Goal: Share content: Share content

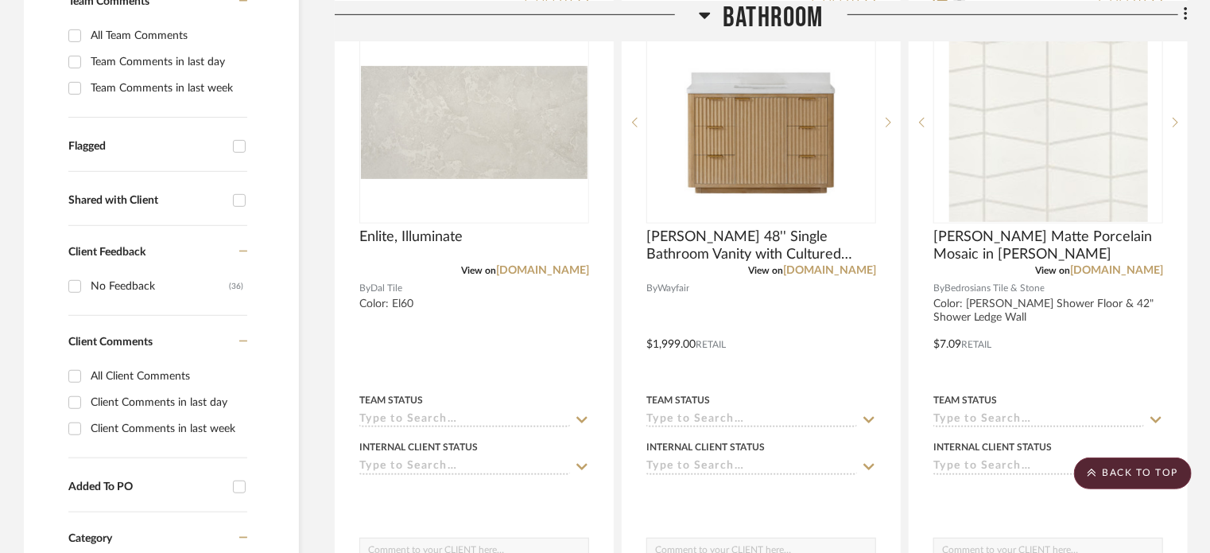
click at [704, 10] on icon at bounding box center [705, 14] width 12 height 19
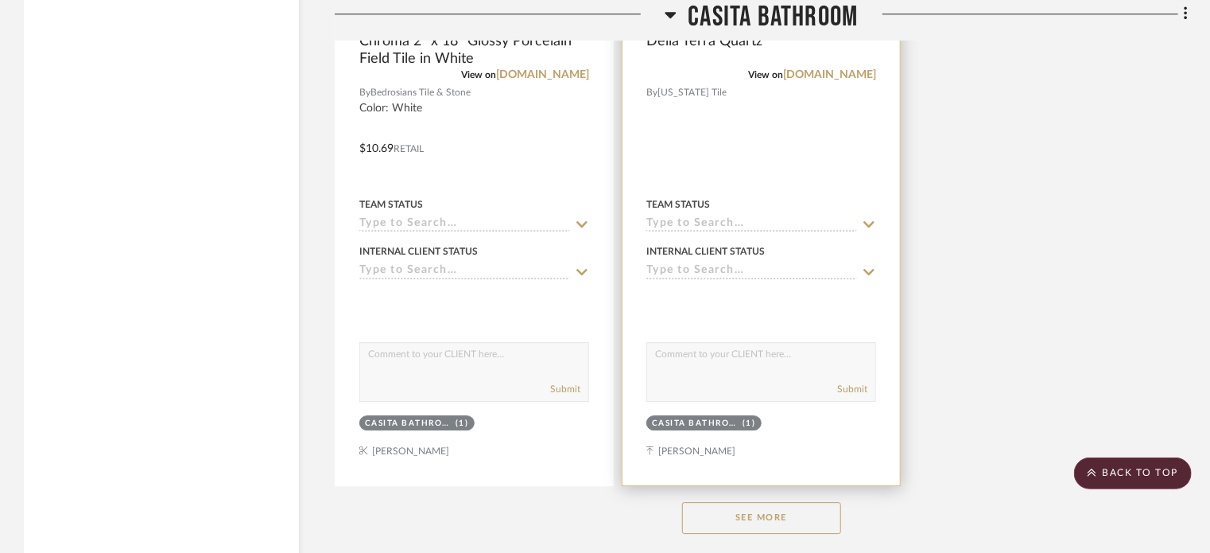
scroll to position [2226, 0]
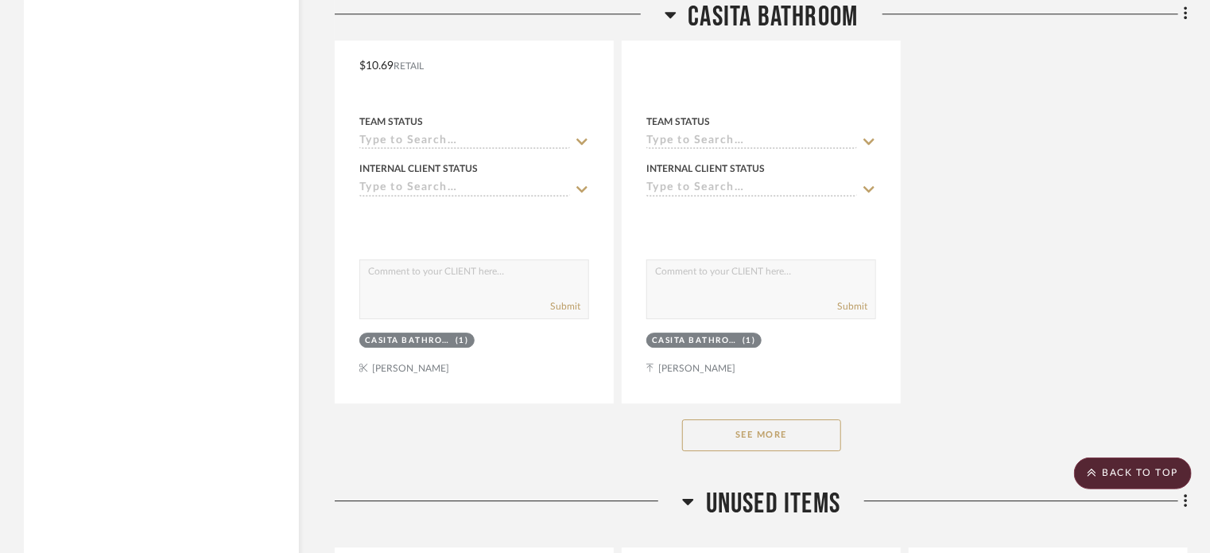
click at [792, 442] on button "See More" at bounding box center [761, 435] width 159 height 32
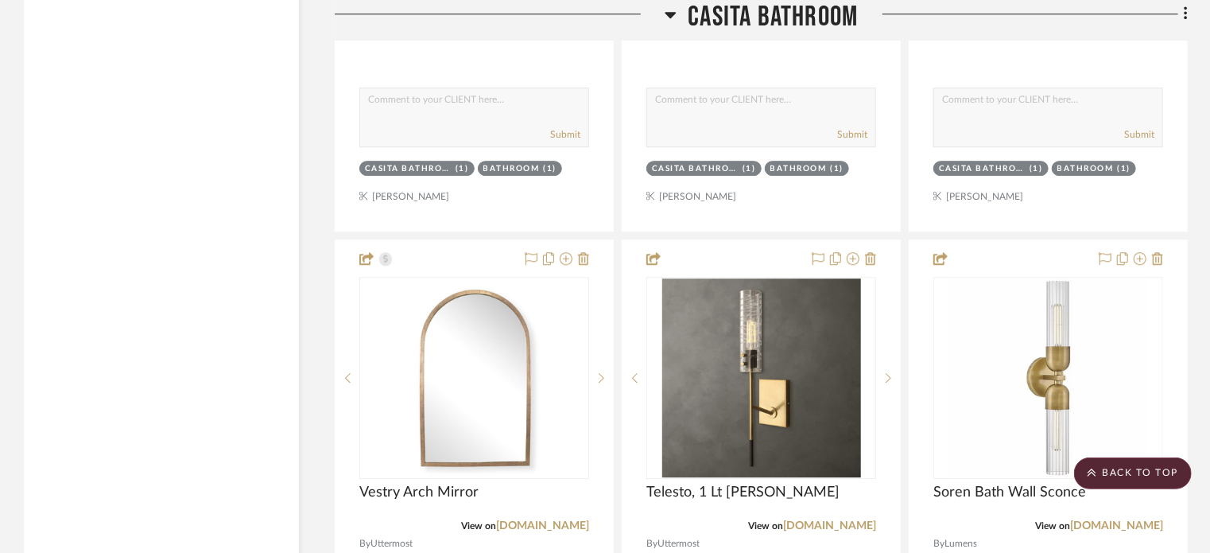
scroll to position [5326, 0]
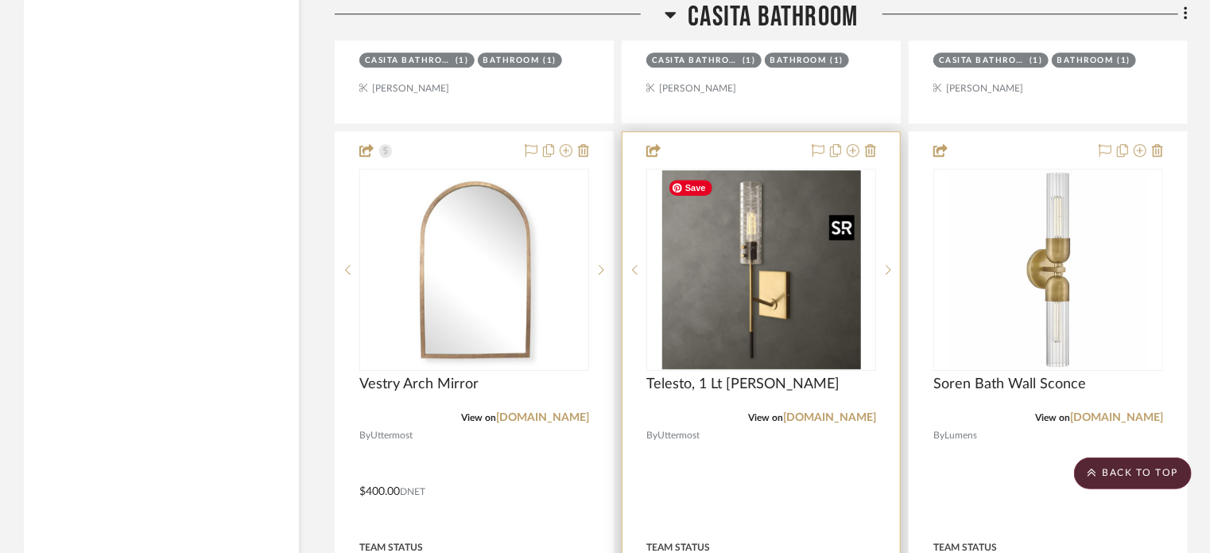
click at [715, 314] on img "0" at bounding box center [761, 269] width 199 height 199
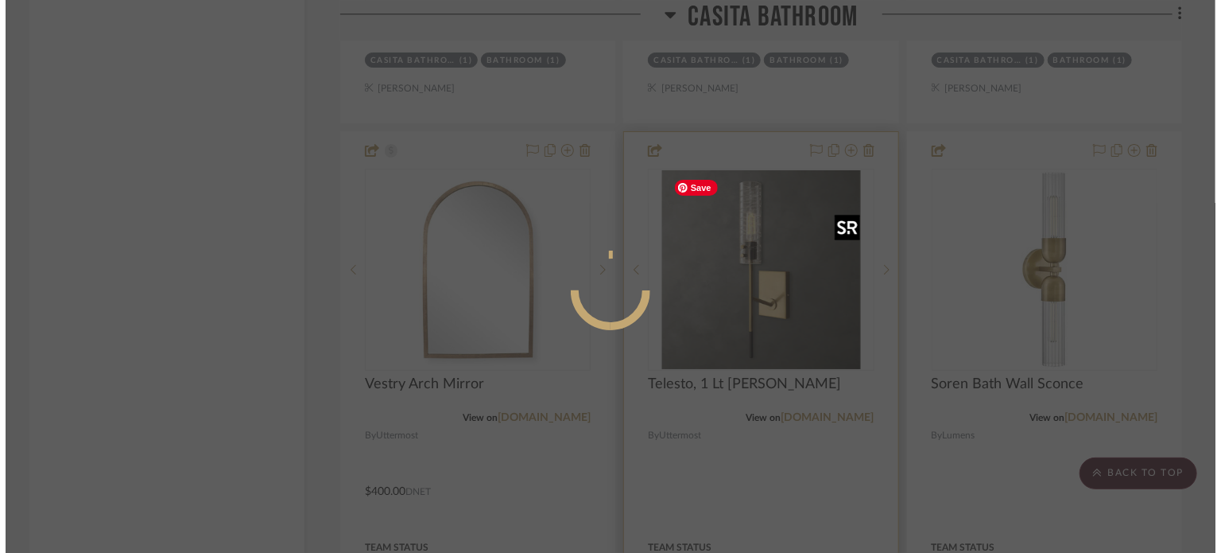
scroll to position [0, 0]
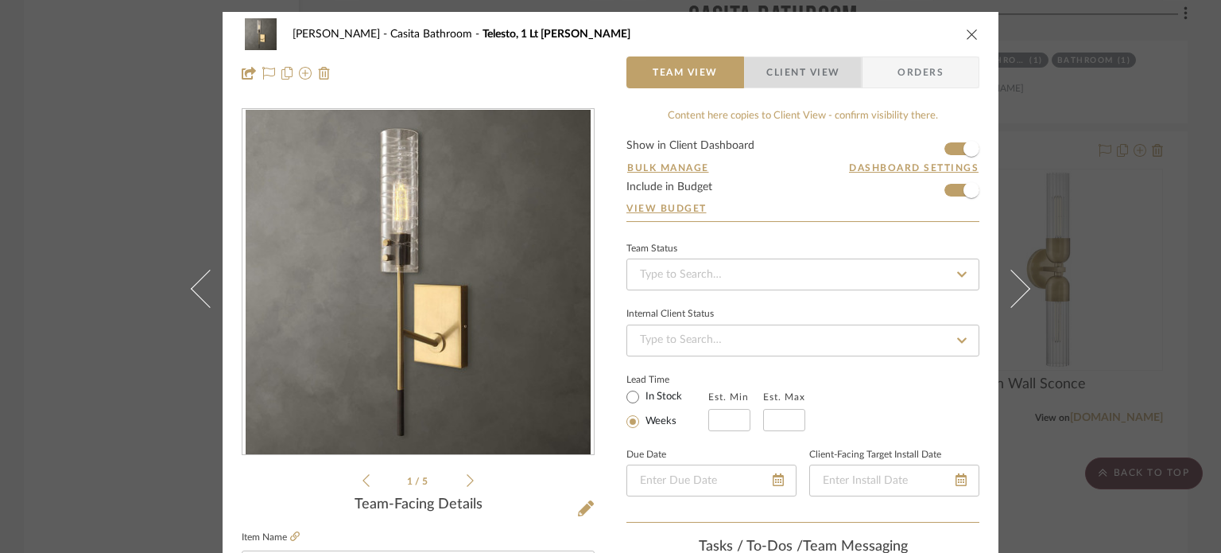
click at [787, 76] on span "Client View" at bounding box center [802, 72] width 73 height 32
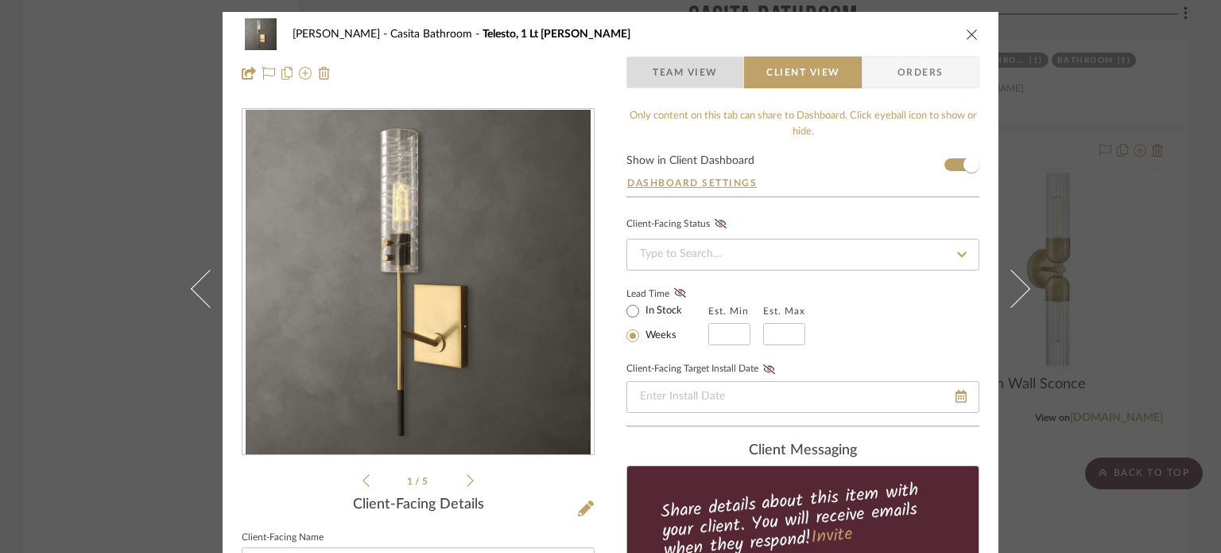
click at [698, 67] on span "Team View" at bounding box center [685, 72] width 65 height 32
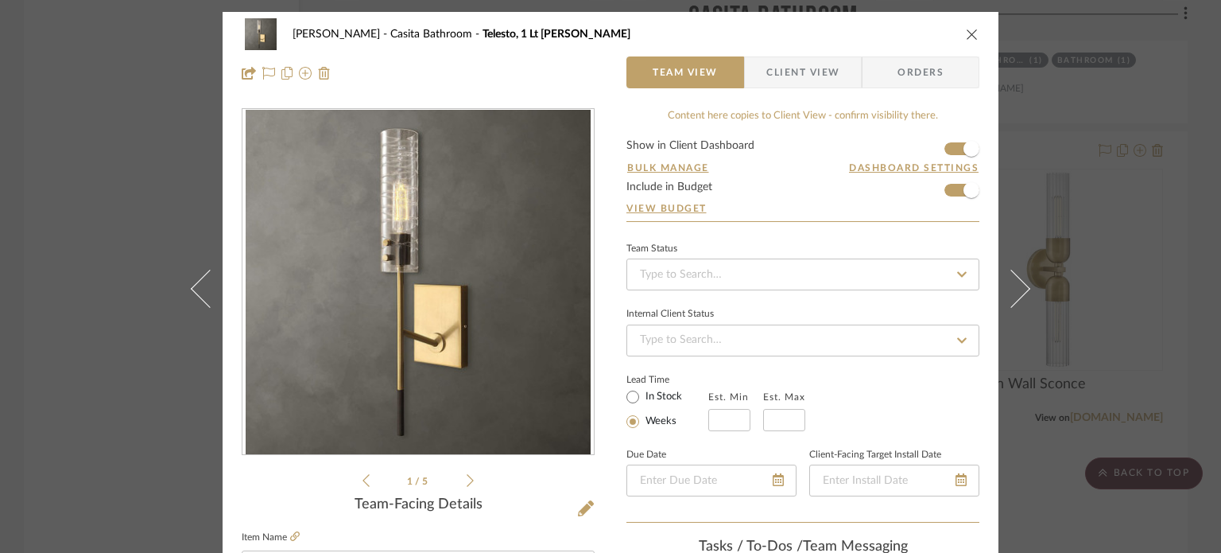
click at [967, 29] on icon "close" at bounding box center [972, 34] width 13 height 13
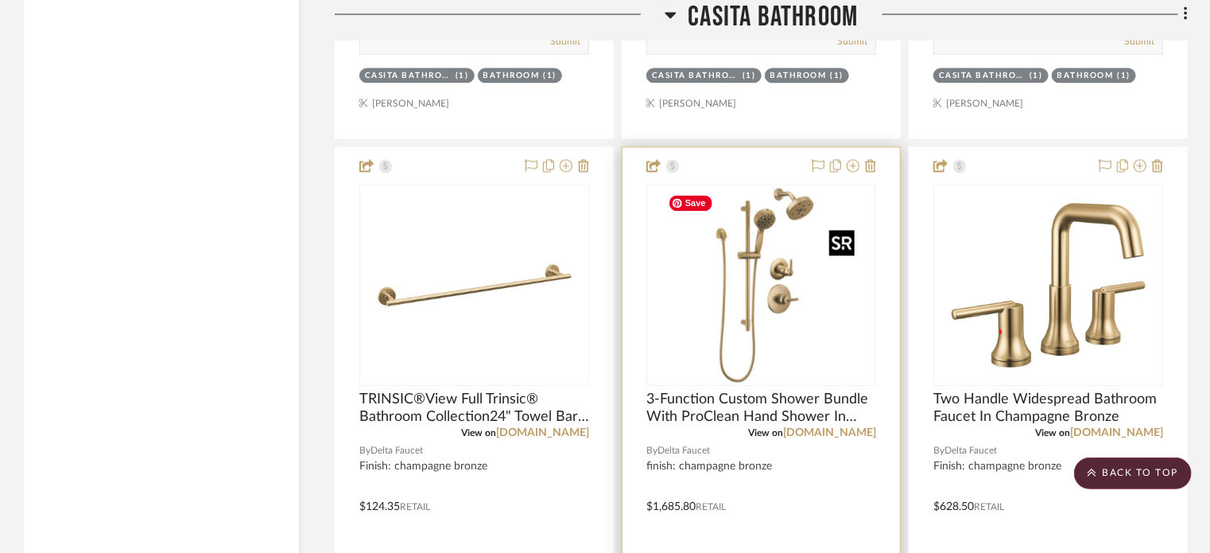
scroll to position [4690, 0]
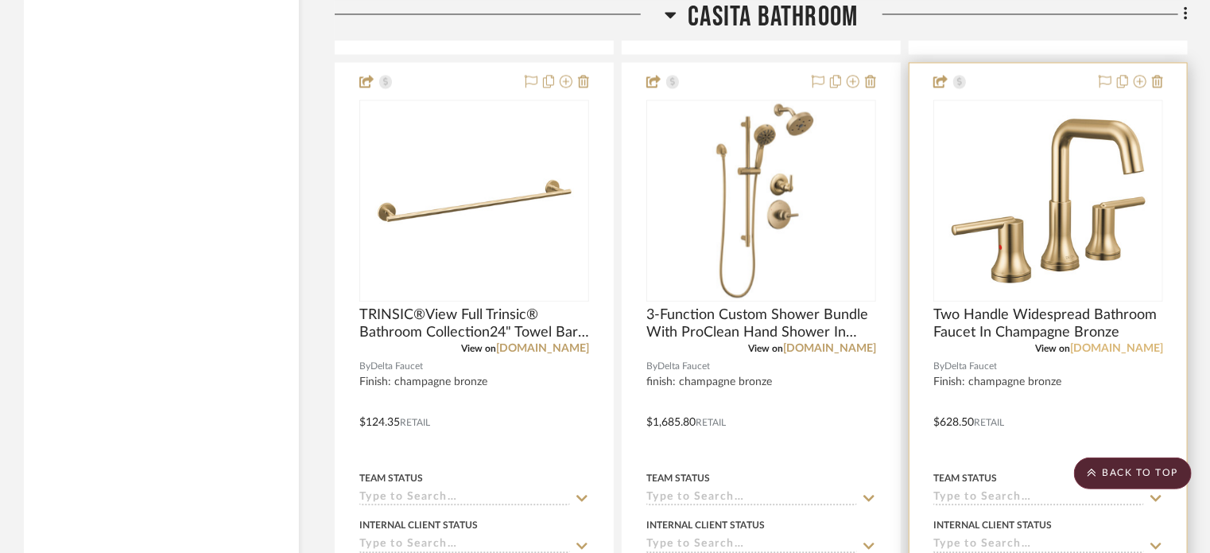
click at [1130, 349] on link "[DOMAIN_NAME]" at bounding box center [1116, 348] width 93 height 11
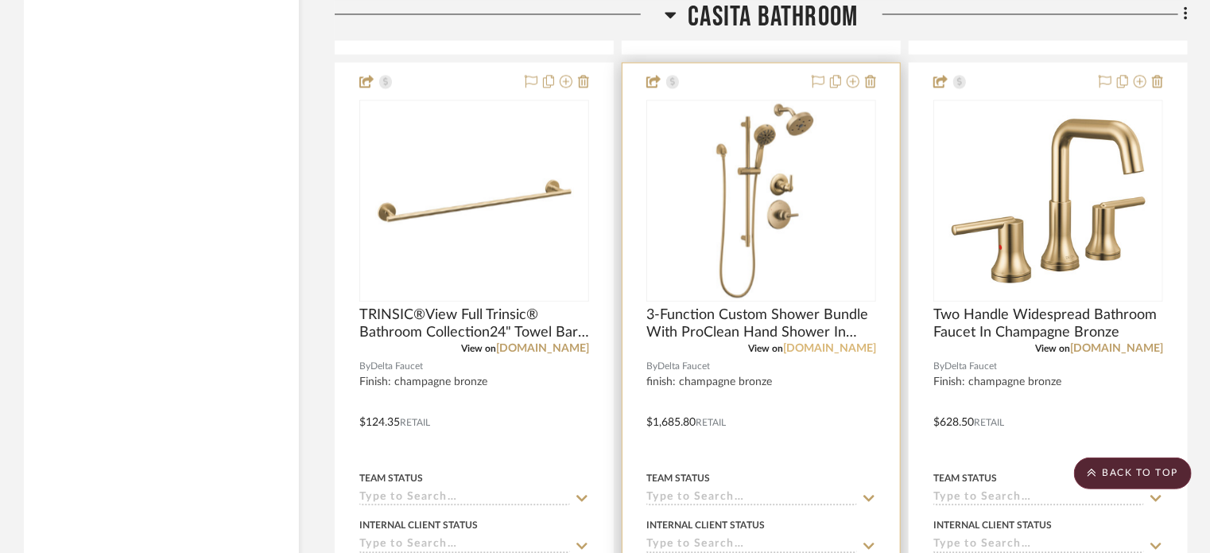
click at [812, 343] on link "[DOMAIN_NAME]" at bounding box center [829, 348] width 93 height 11
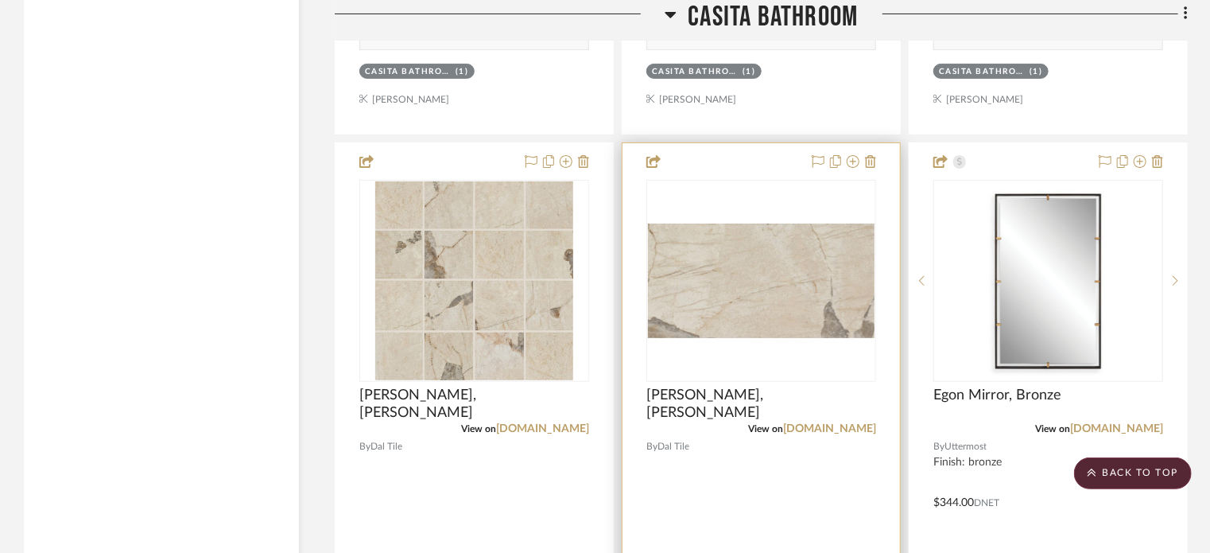
scroll to position [3259, 0]
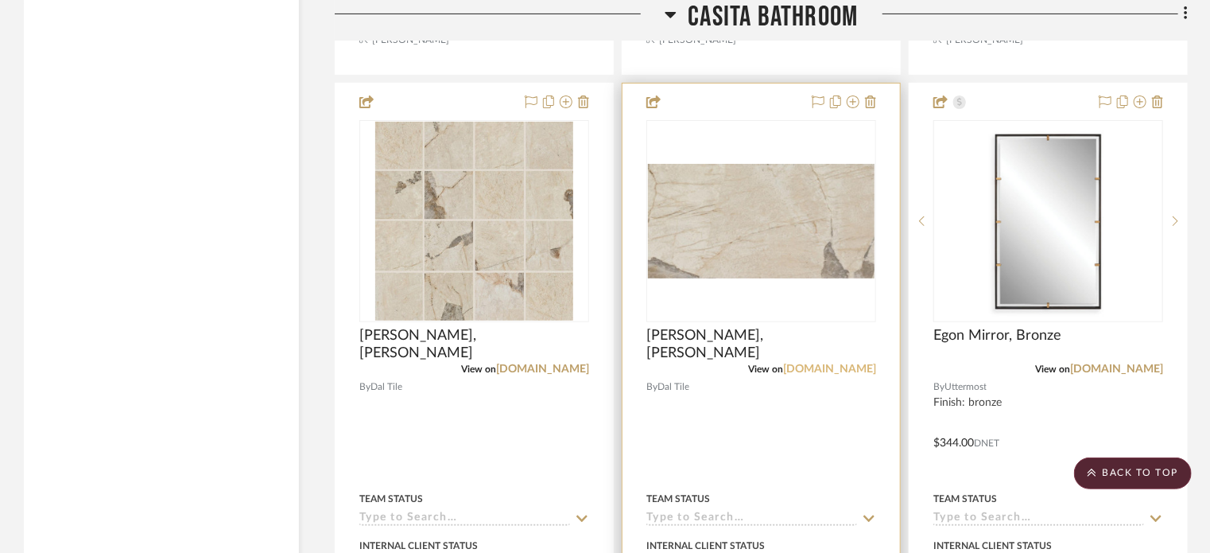
click at [816, 364] on link "[DOMAIN_NAME]" at bounding box center [829, 368] width 93 height 11
click at [835, 369] on link "[DOMAIN_NAME]" at bounding box center [829, 368] width 93 height 11
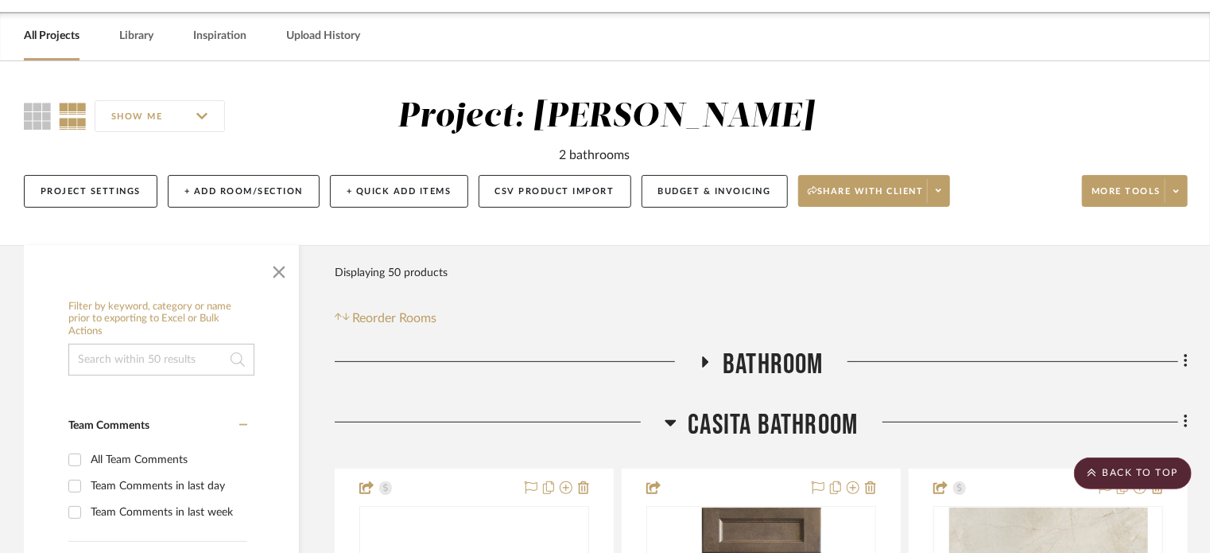
scroll to position [0, 0]
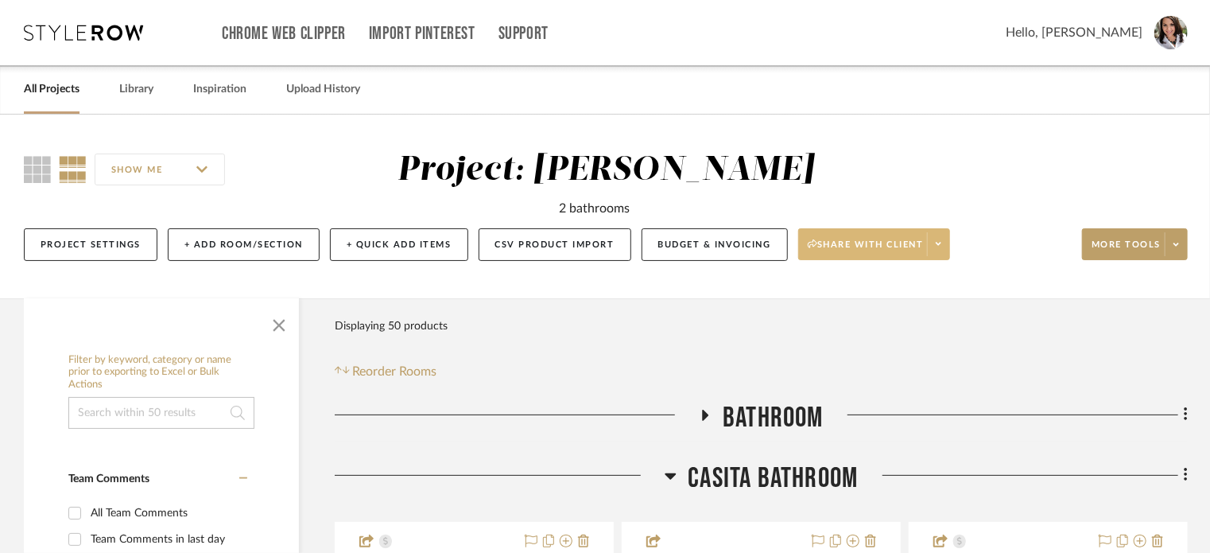
click at [881, 239] on span "Share with client" at bounding box center [866, 250] width 116 height 24
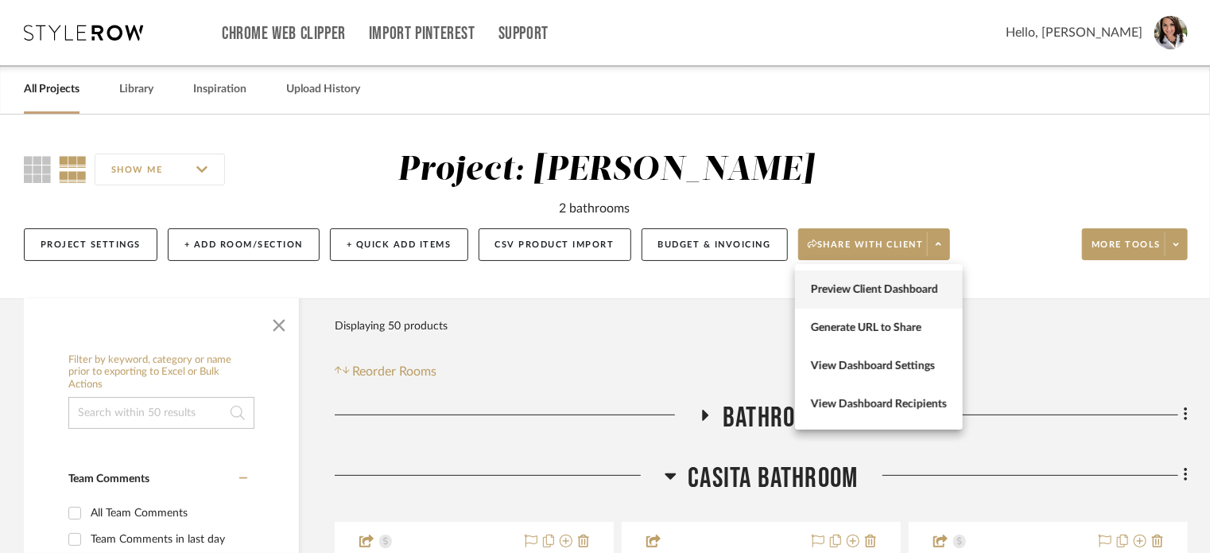
click at [878, 283] on span "Preview Client Dashboard" at bounding box center [879, 290] width 136 height 14
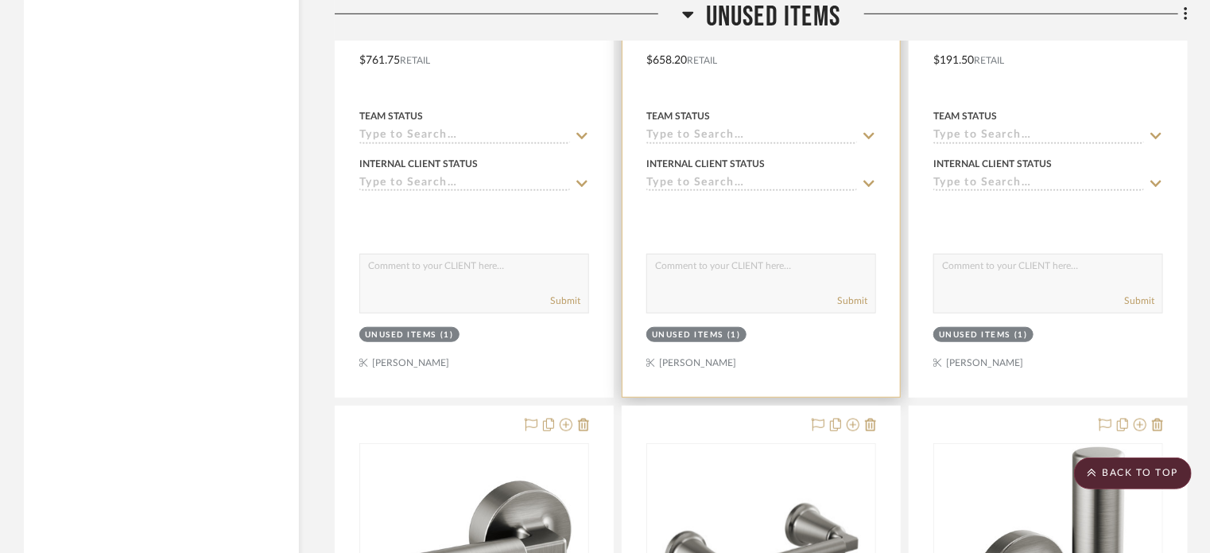
scroll to position [6280, 0]
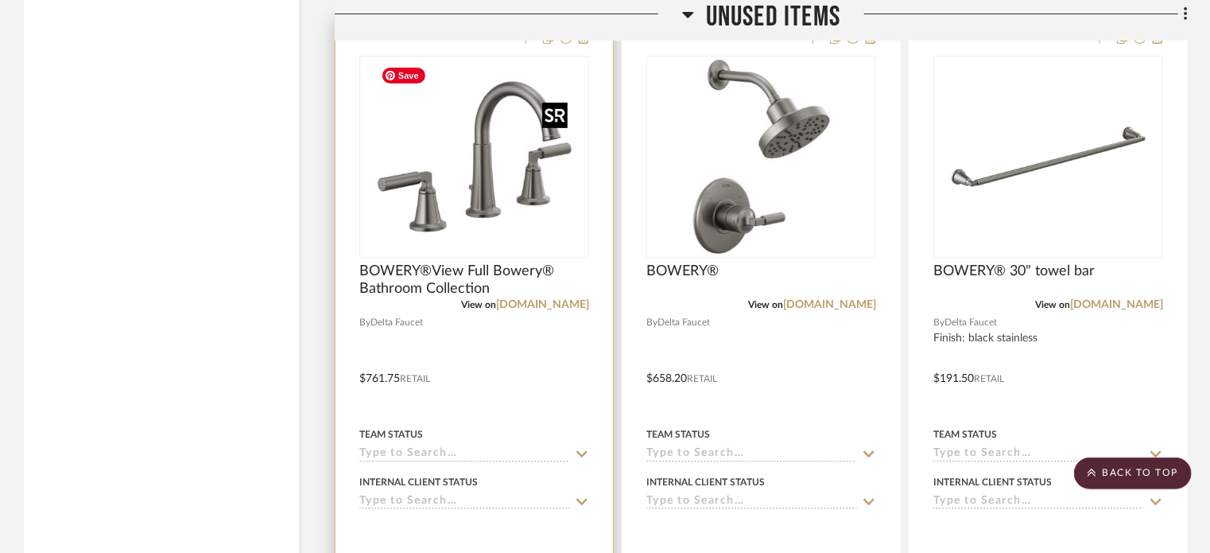
click at [0, 0] on img at bounding box center [0, 0] width 0 height 0
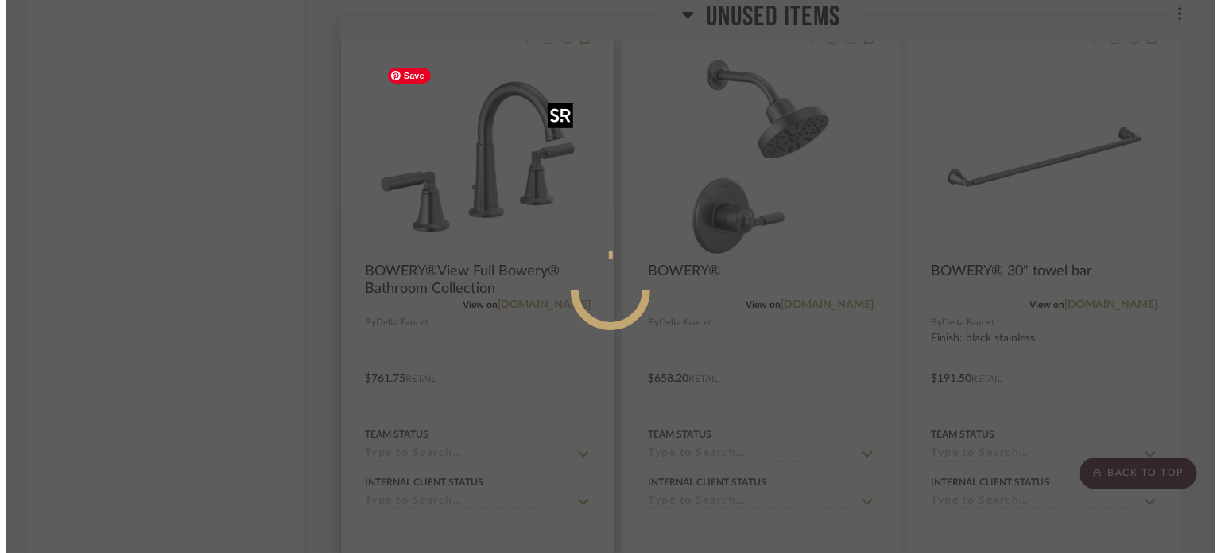
scroll to position [0, 0]
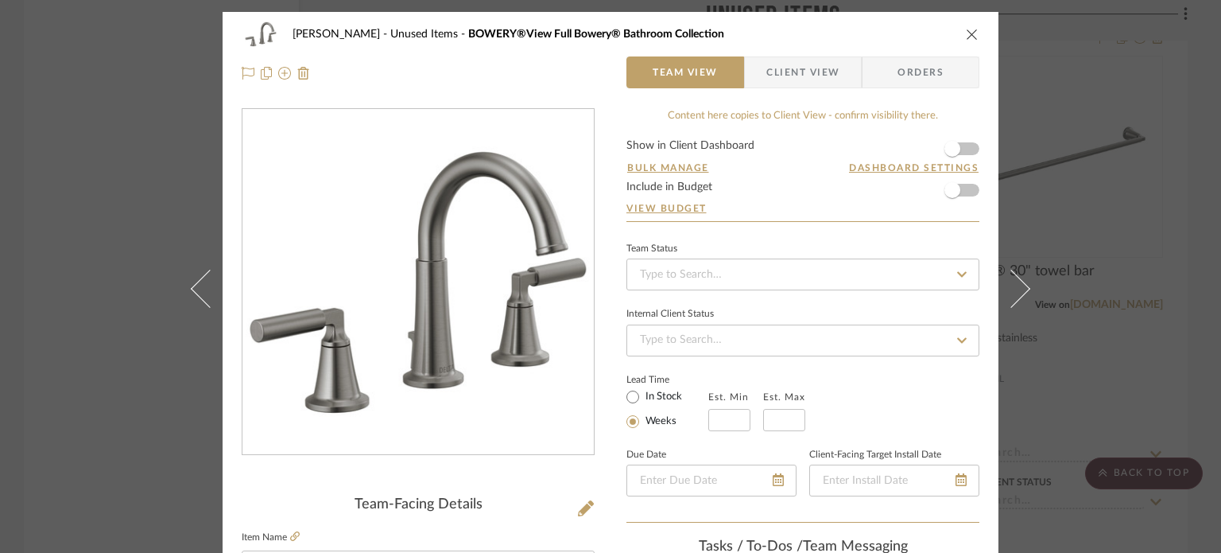
click at [966, 37] on icon "close" at bounding box center [972, 34] width 13 height 13
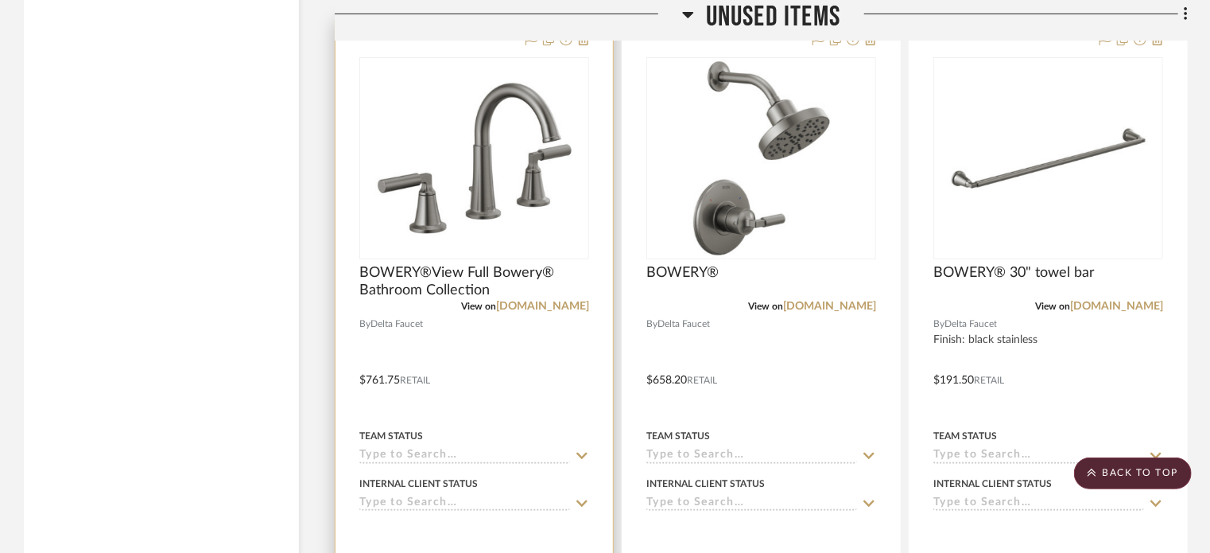
scroll to position [6144, 0]
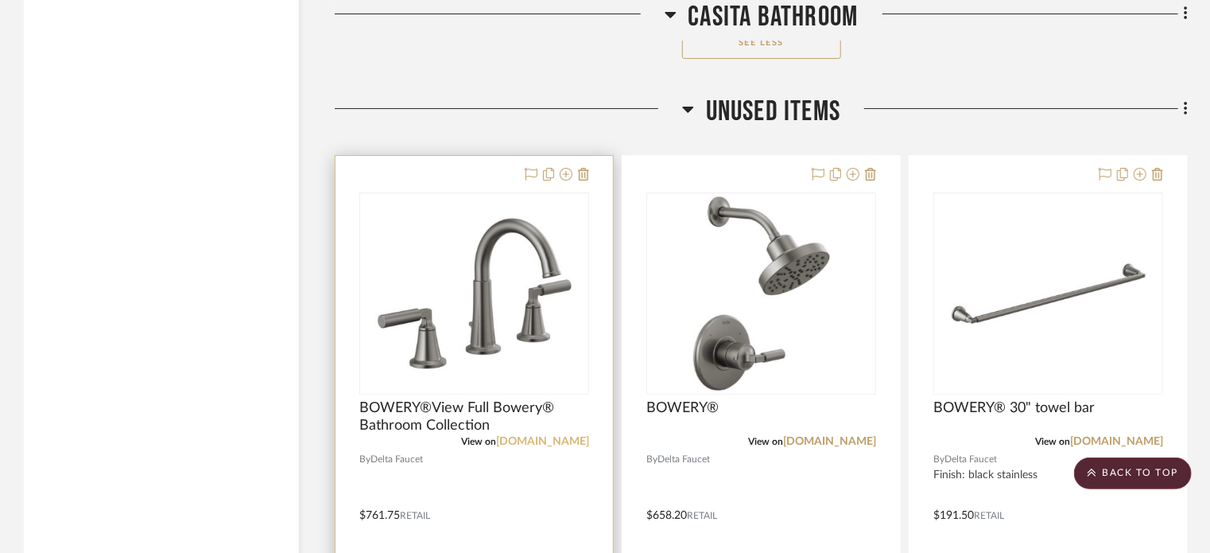
click at [543, 441] on link "[DOMAIN_NAME]" at bounding box center [542, 441] width 93 height 11
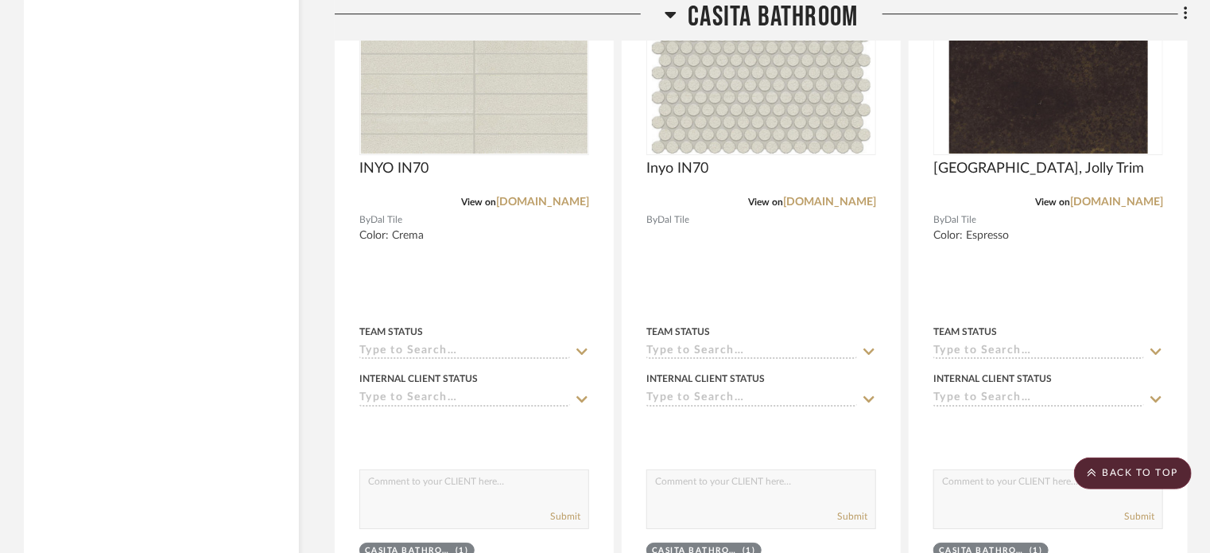
scroll to position [2566, 0]
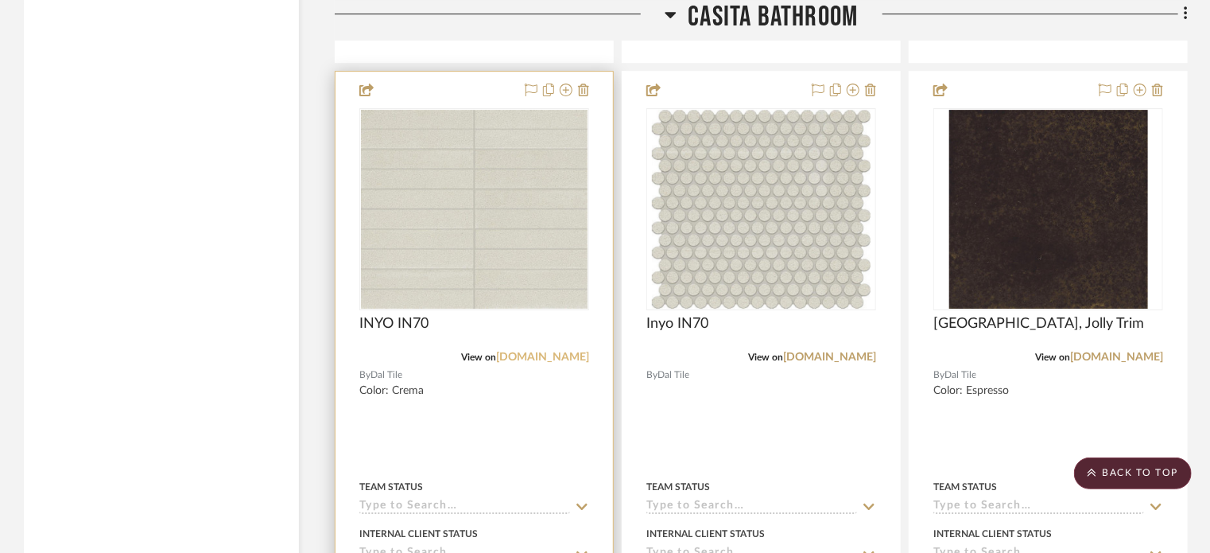
click at [541, 356] on link "[DOMAIN_NAME]" at bounding box center [542, 356] width 93 height 11
click at [527, 351] on div "View on marazziusa.com" at bounding box center [474, 357] width 230 height 14
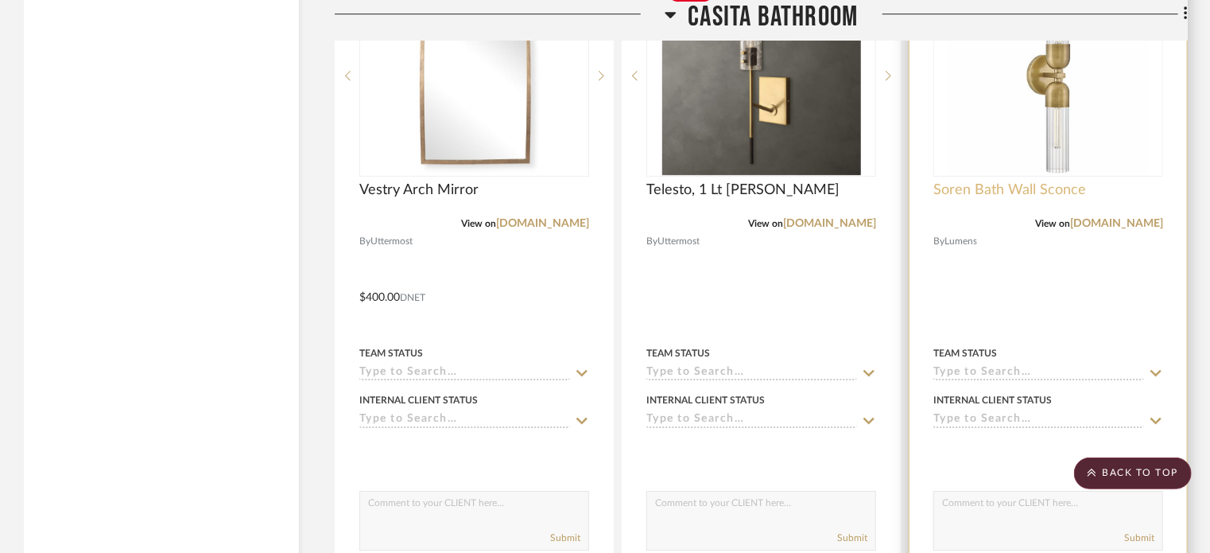
scroll to position [5428, 0]
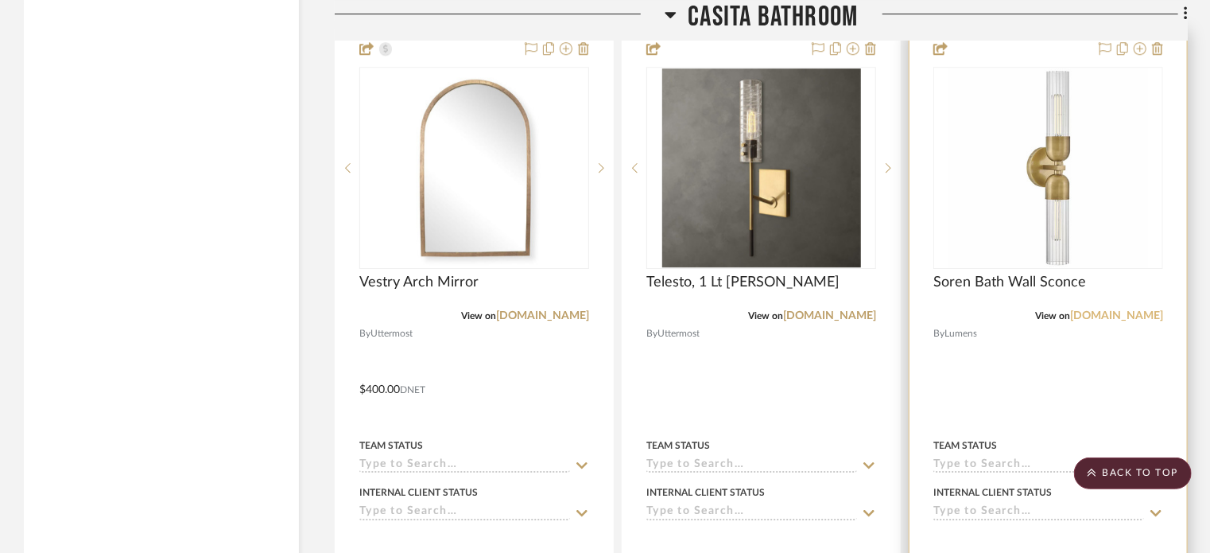
click at [1126, 320] on link "[DOMAIN_NAME]" at bounding box center [1116, 315] width 93 height 11
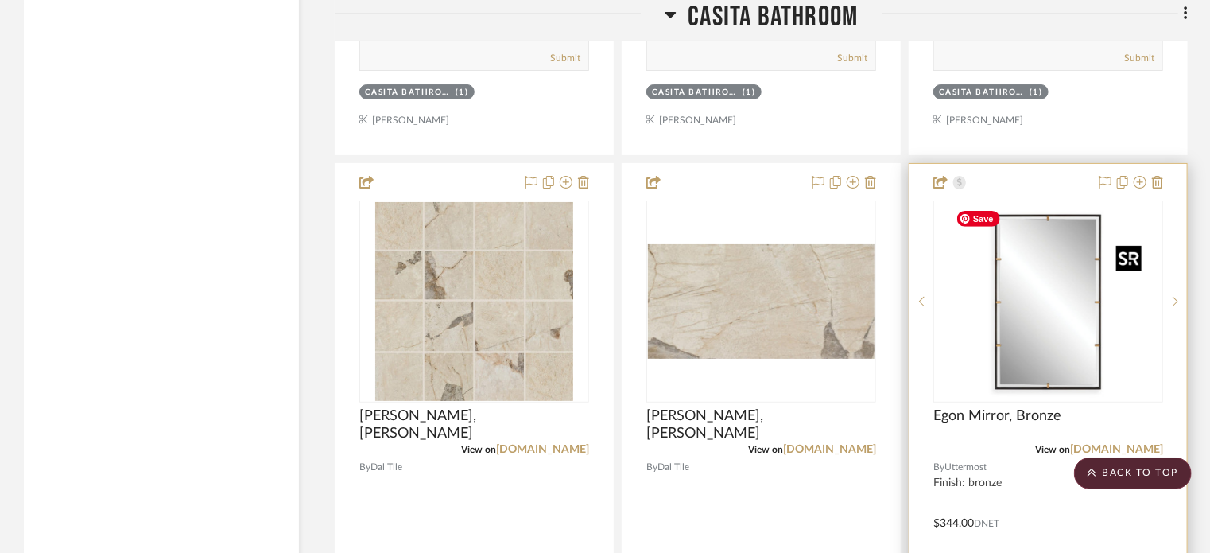
scroll to position [3202, 0]
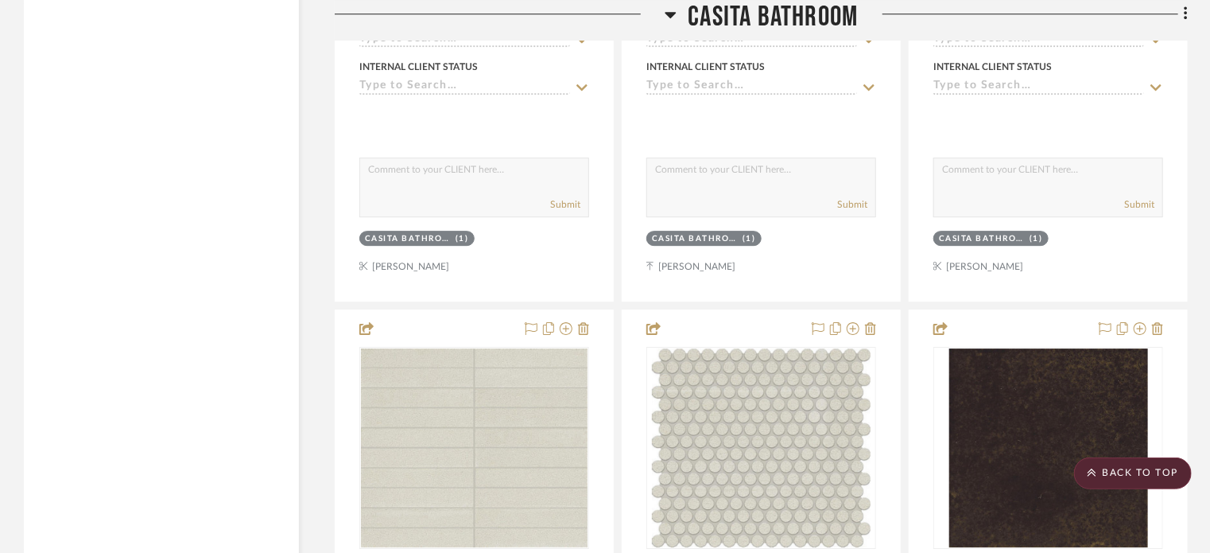
click at [669, 12] on icon at bounding box center [670, 15] width 11 height 6
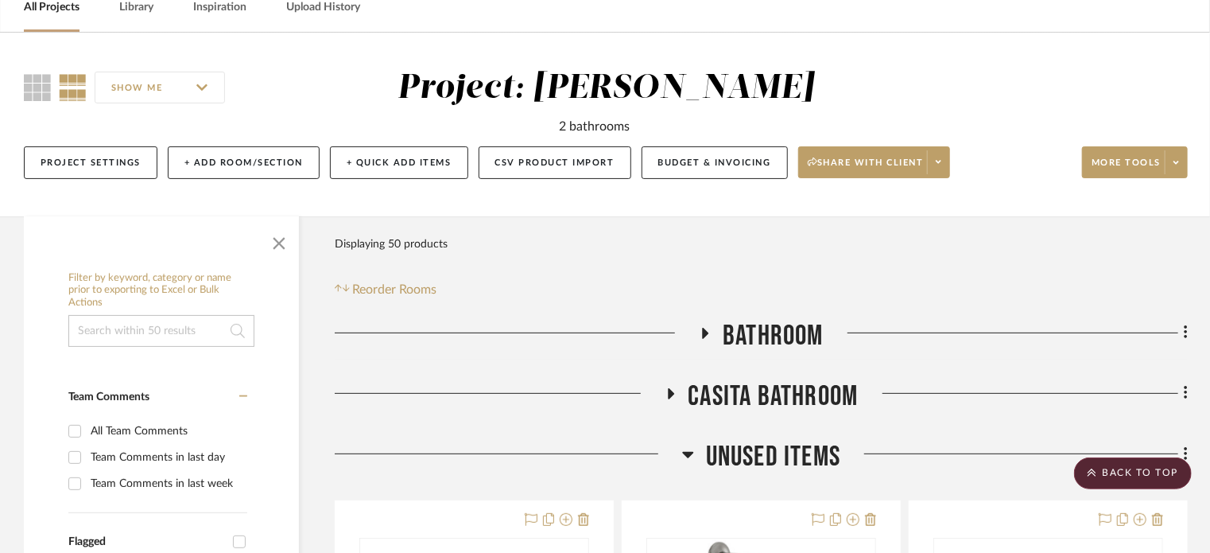
scroll to position [0, 0]
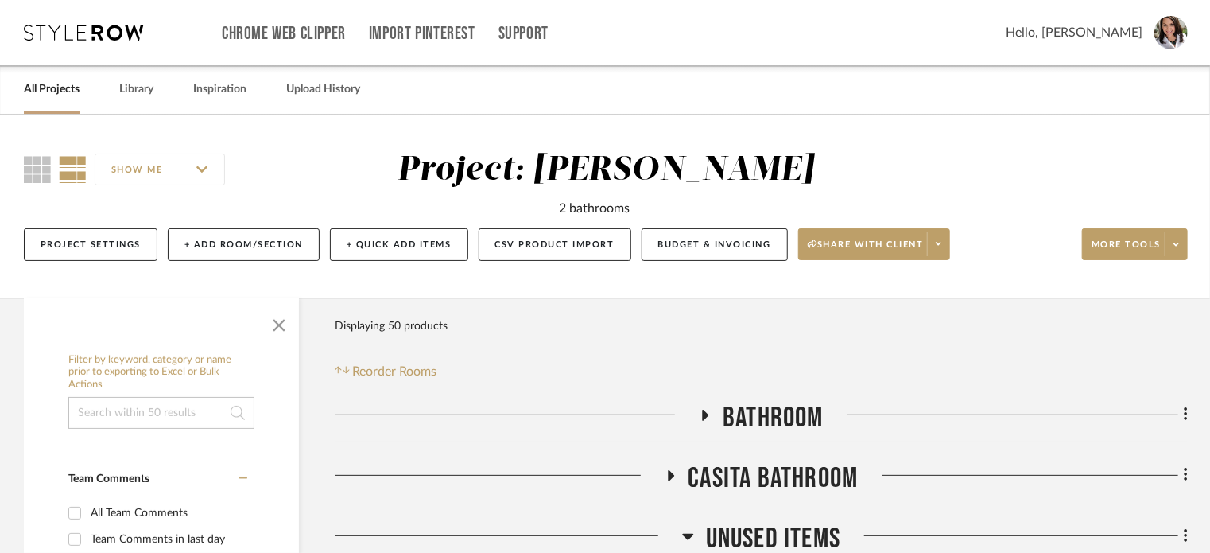
click at [704, 415] on icon at bounding box center [706, 414] width 6 height 11
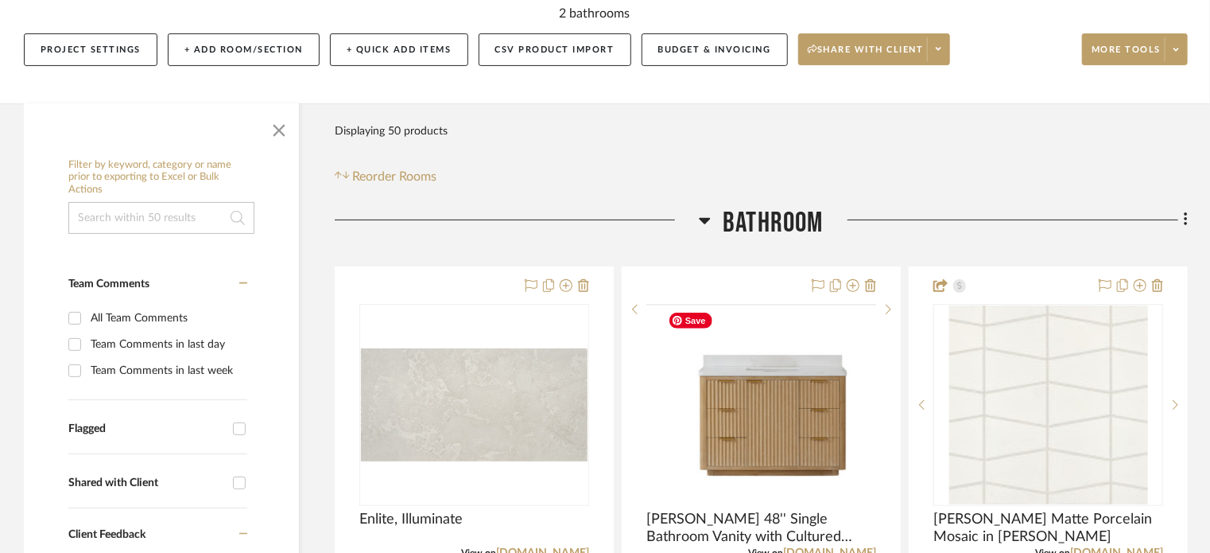
scroll to position [318, 0]
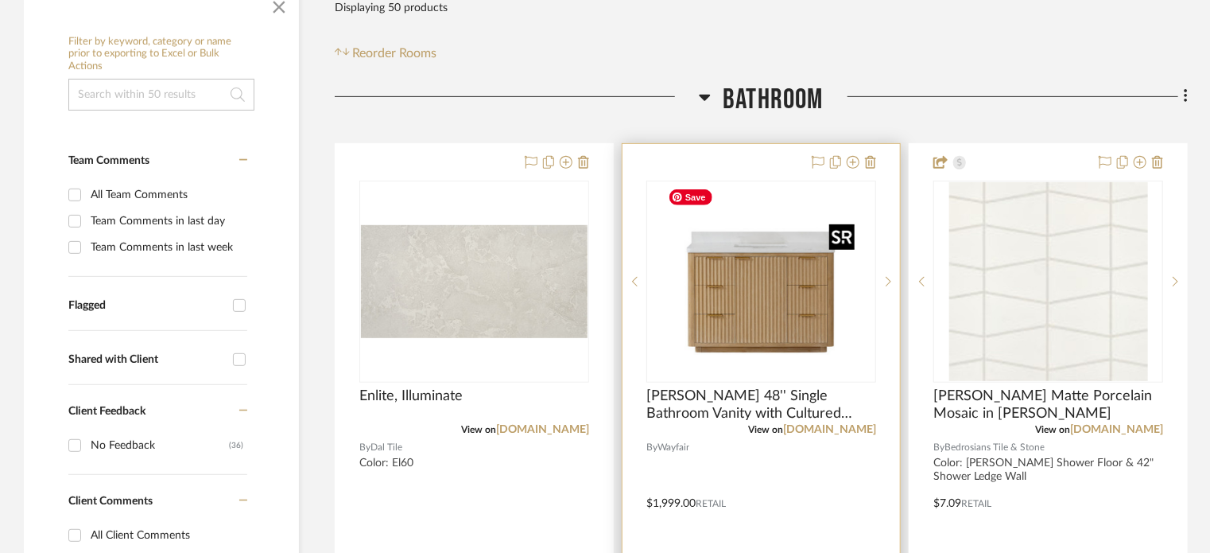
click at [776, 347] on img "0" at bounding box center [761, 281] width 199 height 199
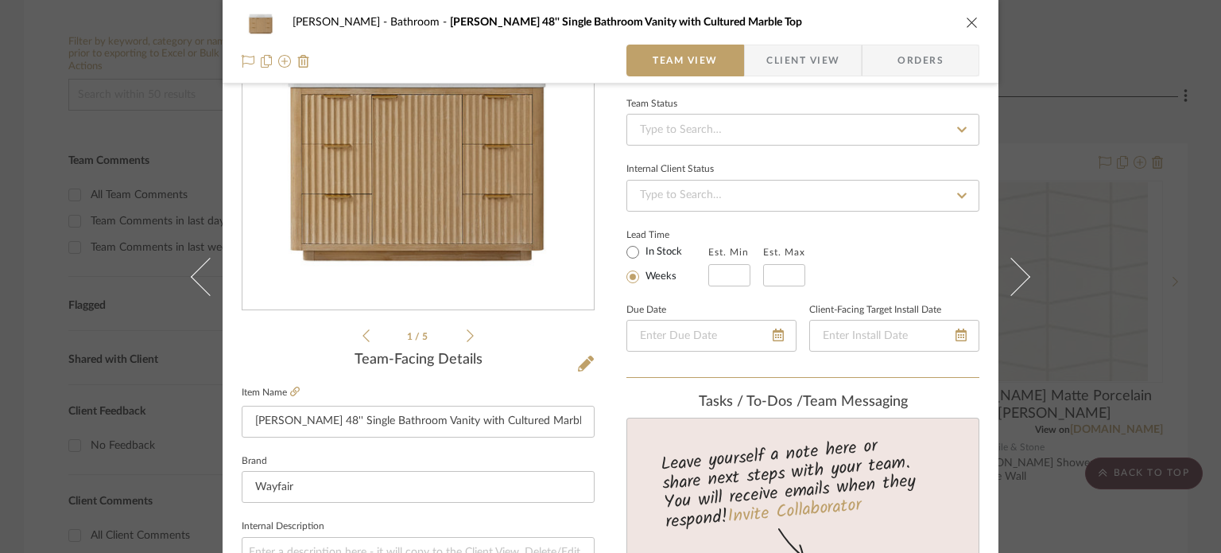
scroll to position [238, 0]
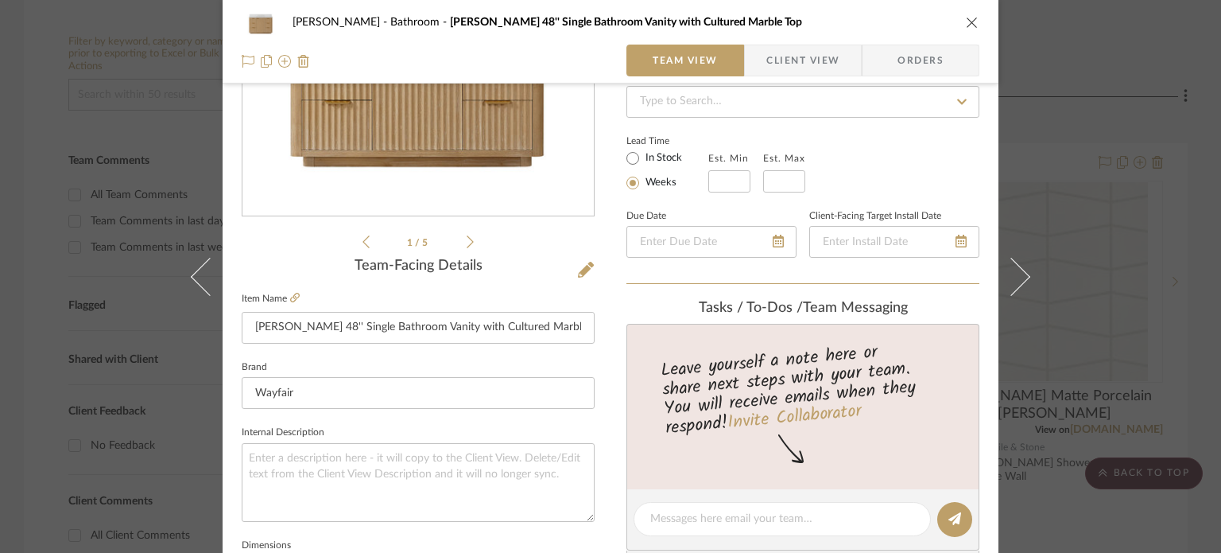
click at [966, 22] on icon "close" at bounding box center [972, 22] width 13 height 13
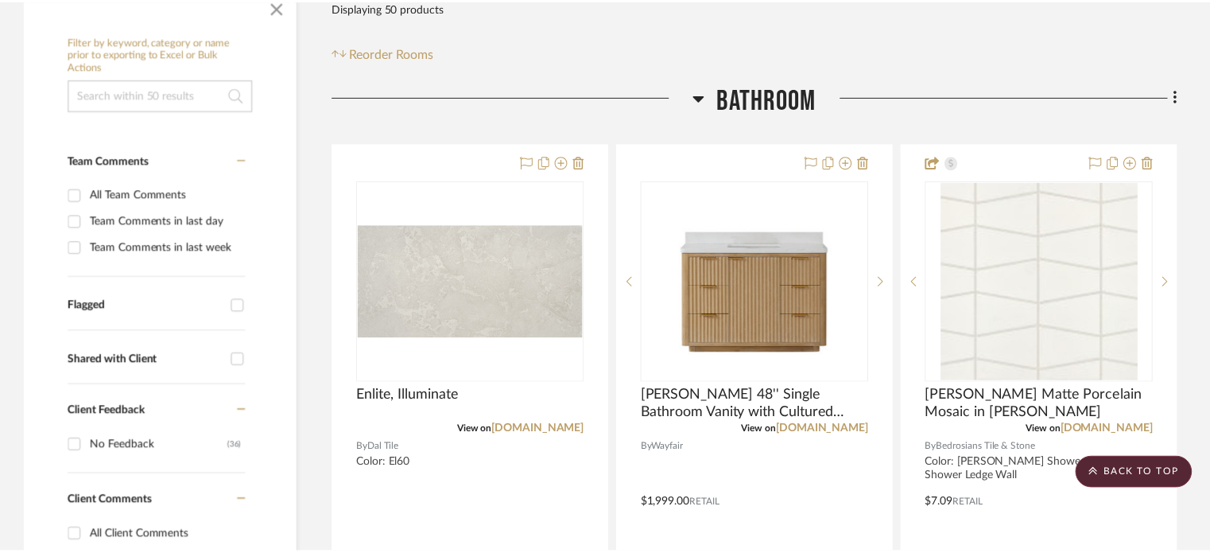
scroll to position [318, 0]
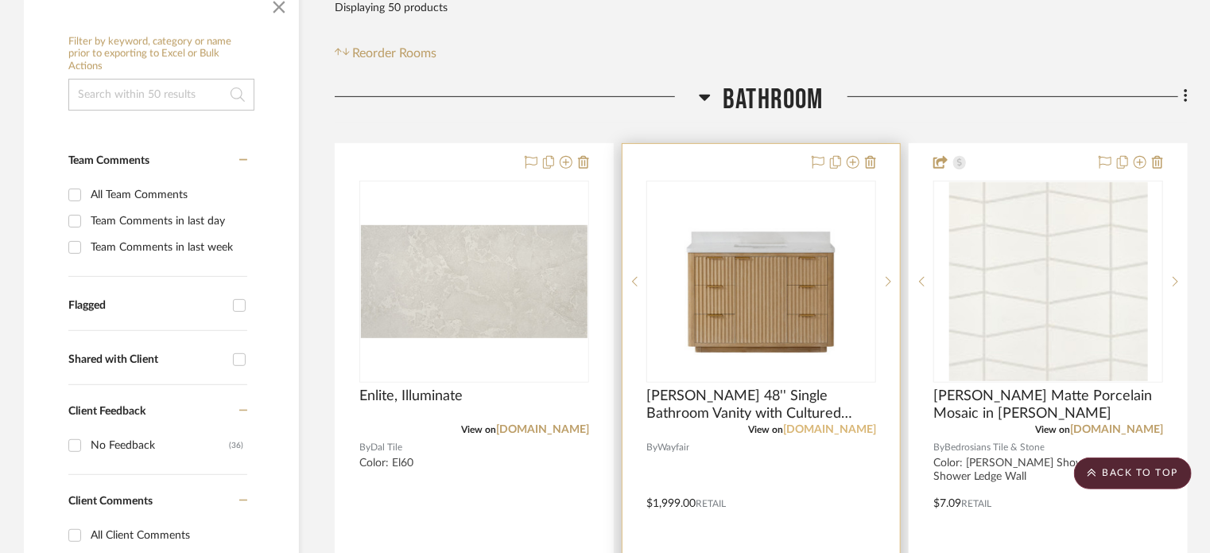
click at [865, 430] on link "wayfair.com" at bounding box center [829, 429] width 93 height 11
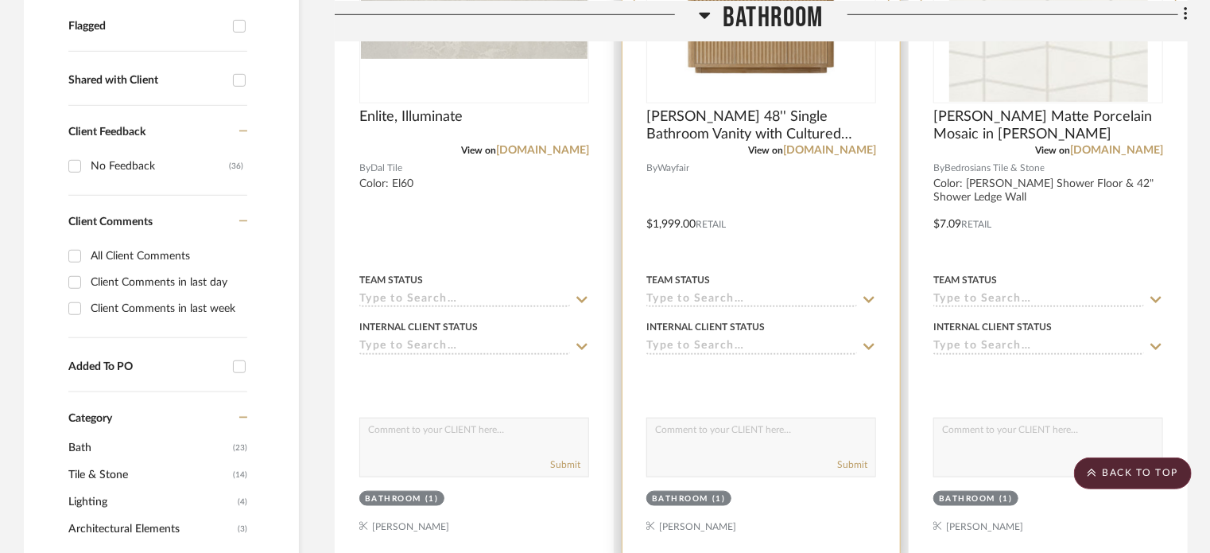
scroll to position [238, 0]
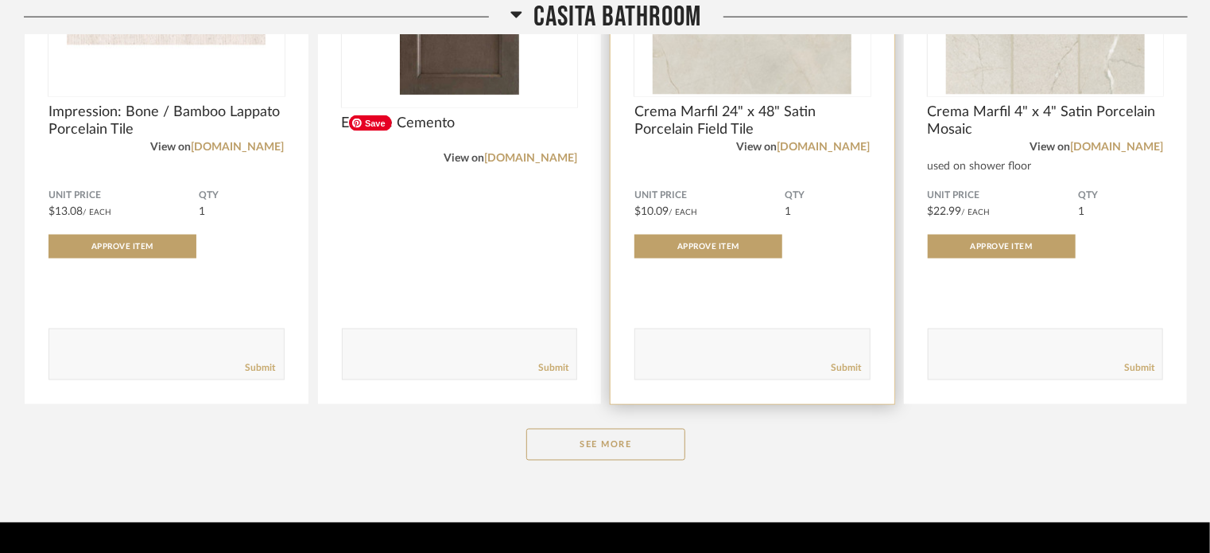
scroll to position [1196, 0]
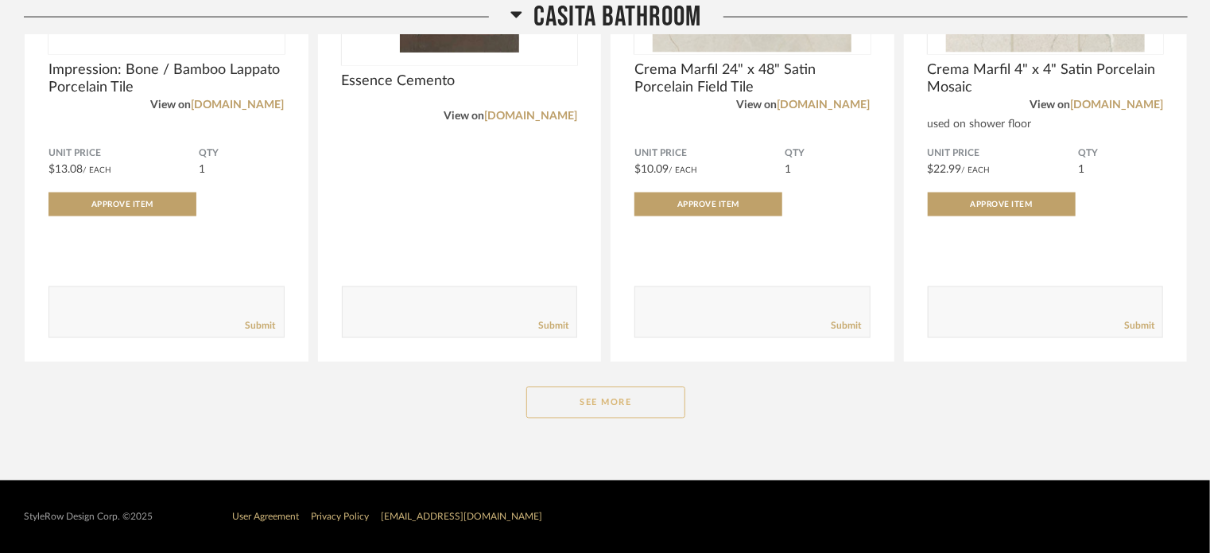
click at [579, 403] on button "See More" at bounding box center [605, 402] width 159 height 32
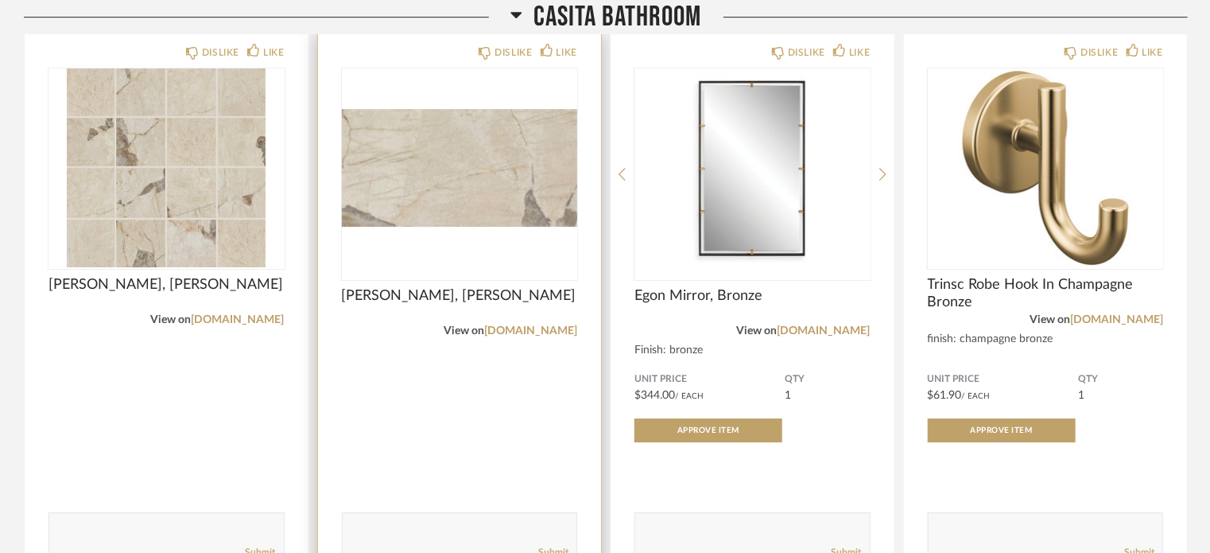
scroll to position [2706, 0]
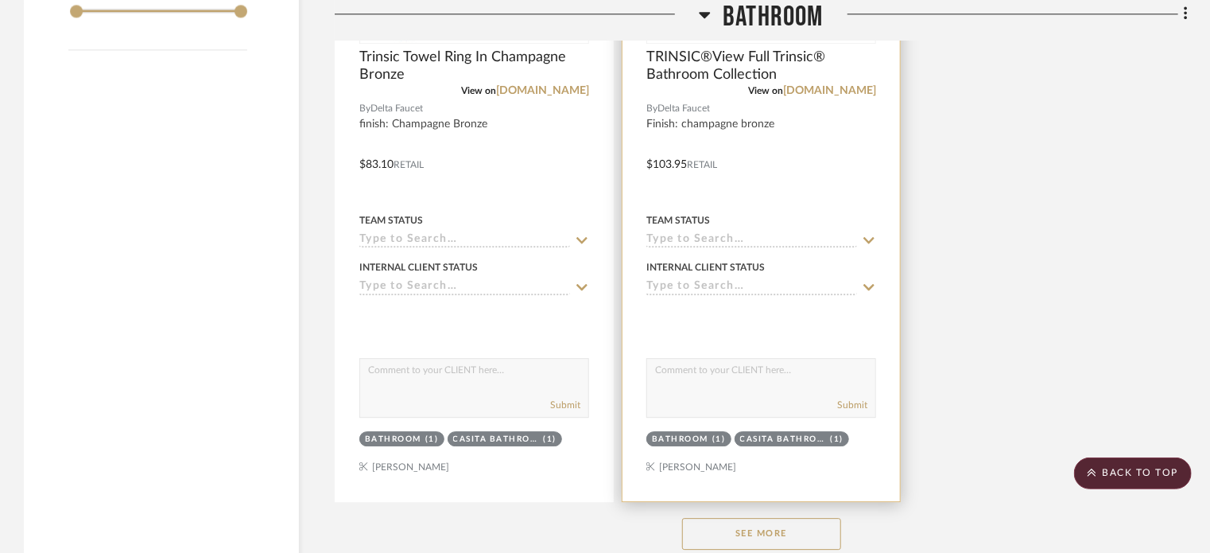
scroll to position [2146, 0]
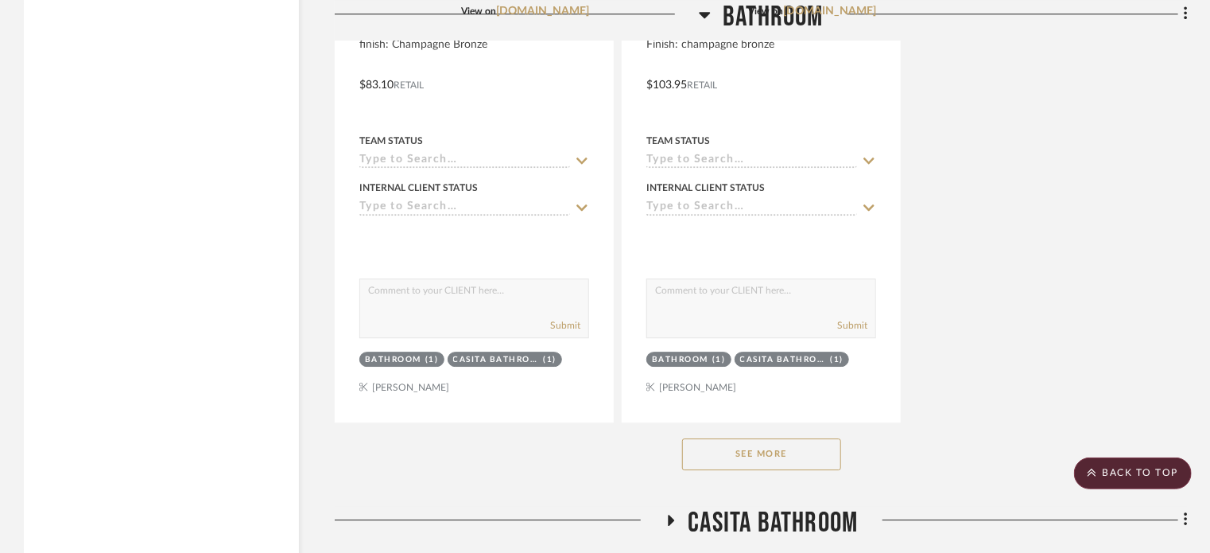
click at [773, 457] on button "See More" at bounding box center [761, 454] width 159 height 32
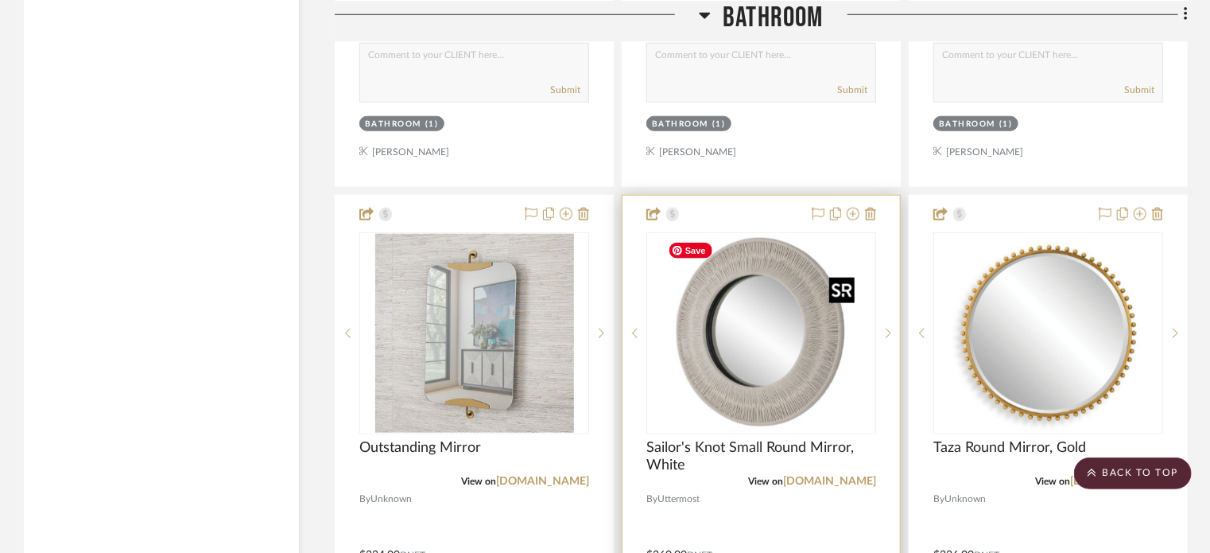
scroll to position [3816, 0]
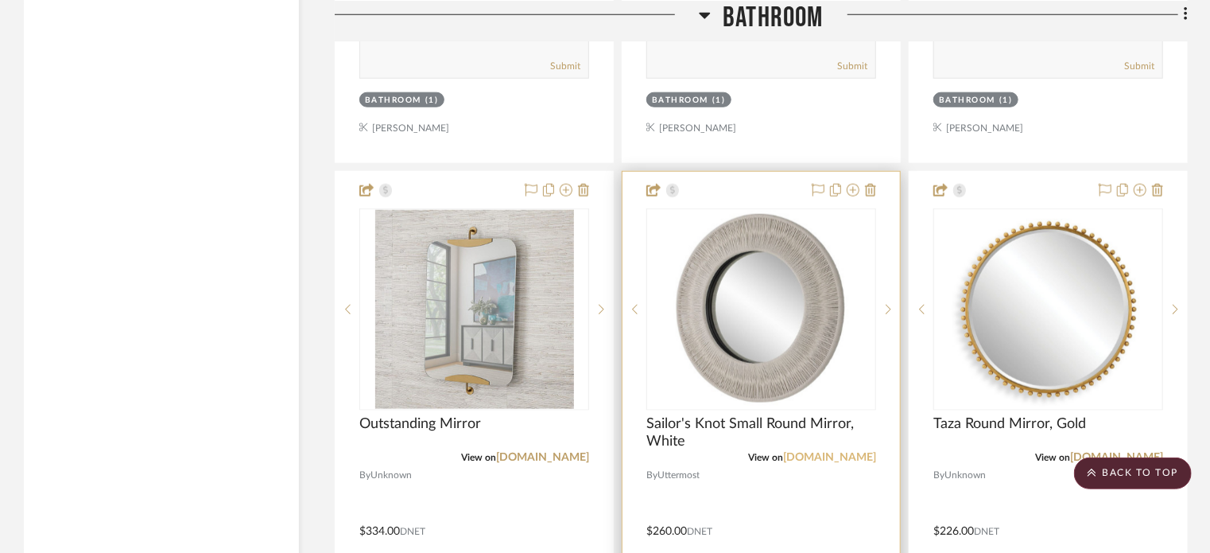
click at [829, 456] on link "[DOMAIN_NAME]" at bounding box center [829, 457] width 93 height 11
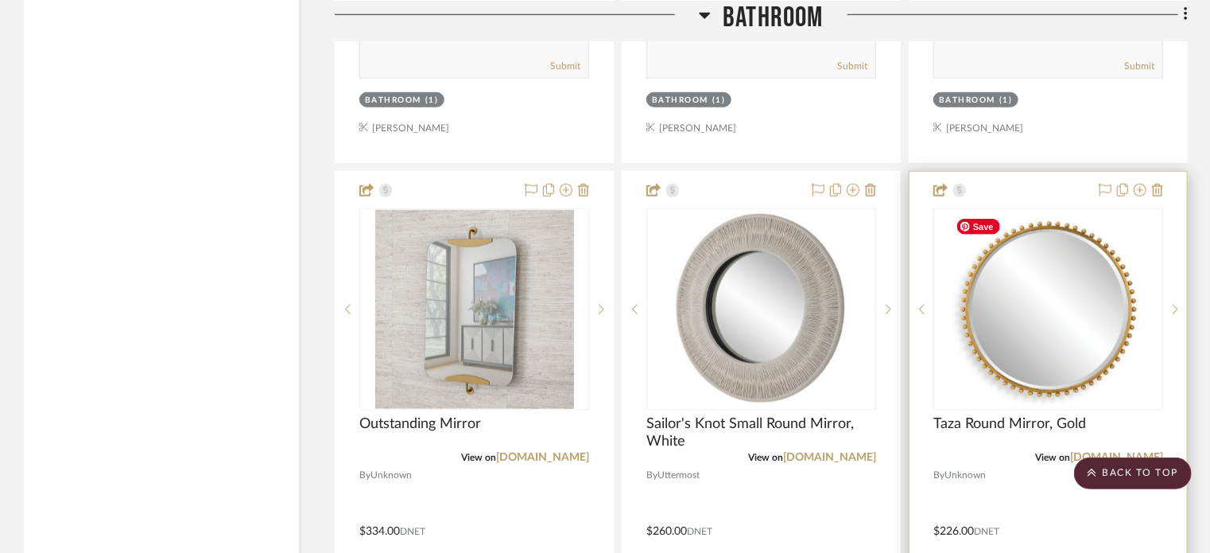
click at [1052, 358] on img "0" at bounding box center [1048, 309] width 199 height 199
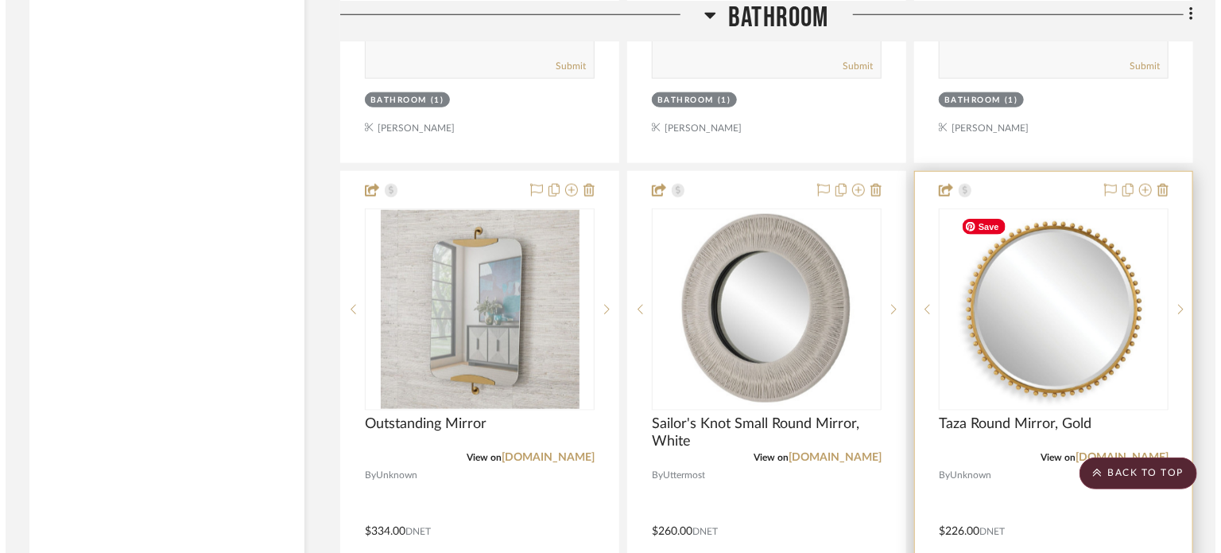
scroll to position [0, 0]
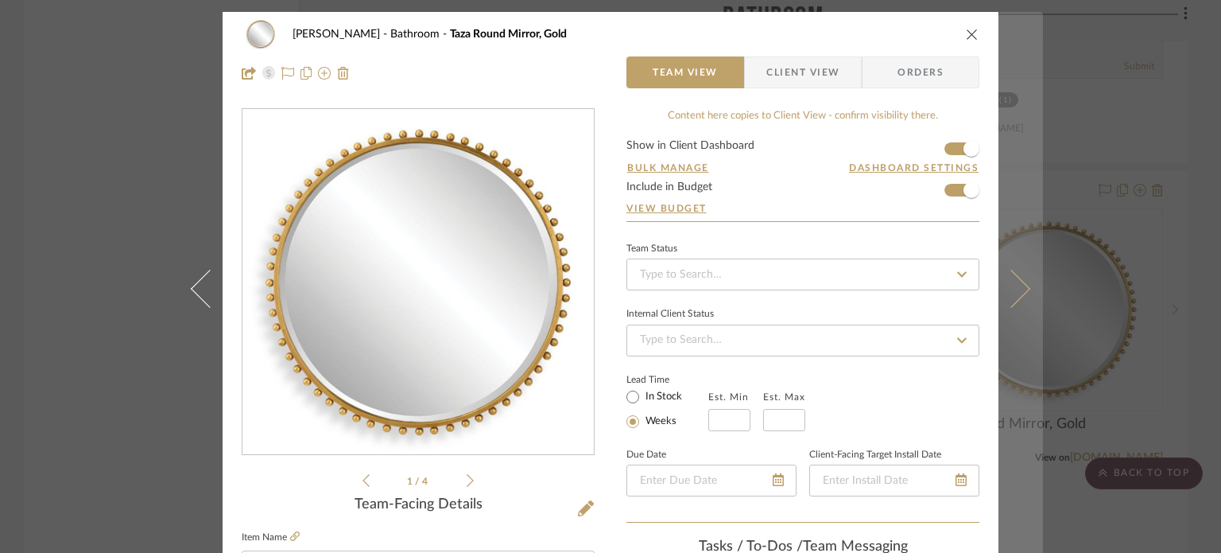
click at [1019, 281] on button at bounding box center [1020, 288] width 45 height 553
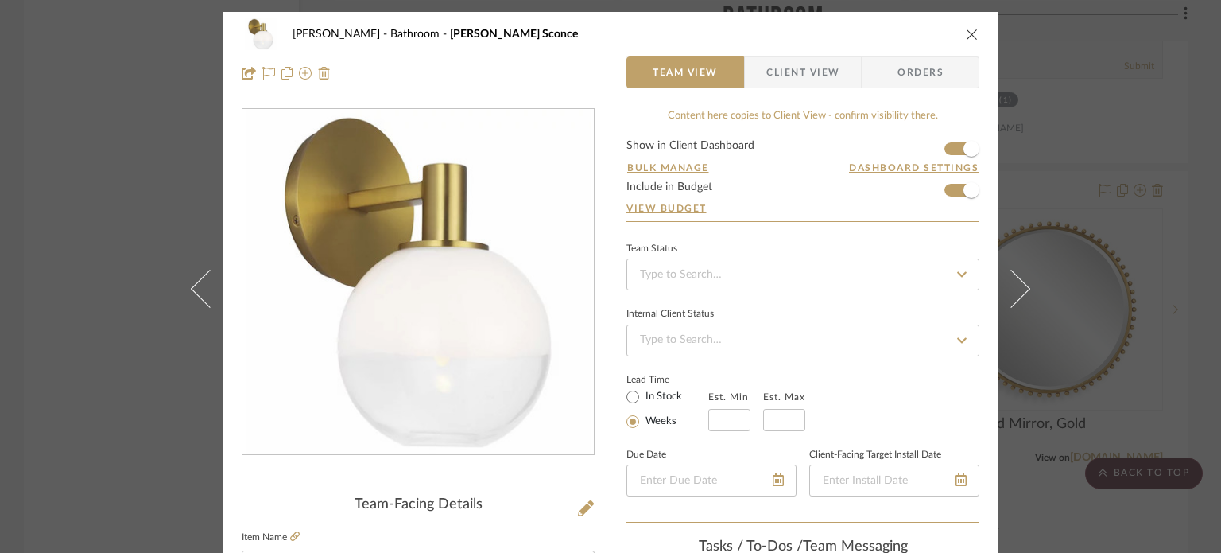
click at [966, 30] on icon "close" at bounding box center [972, 34] width 13 height 13
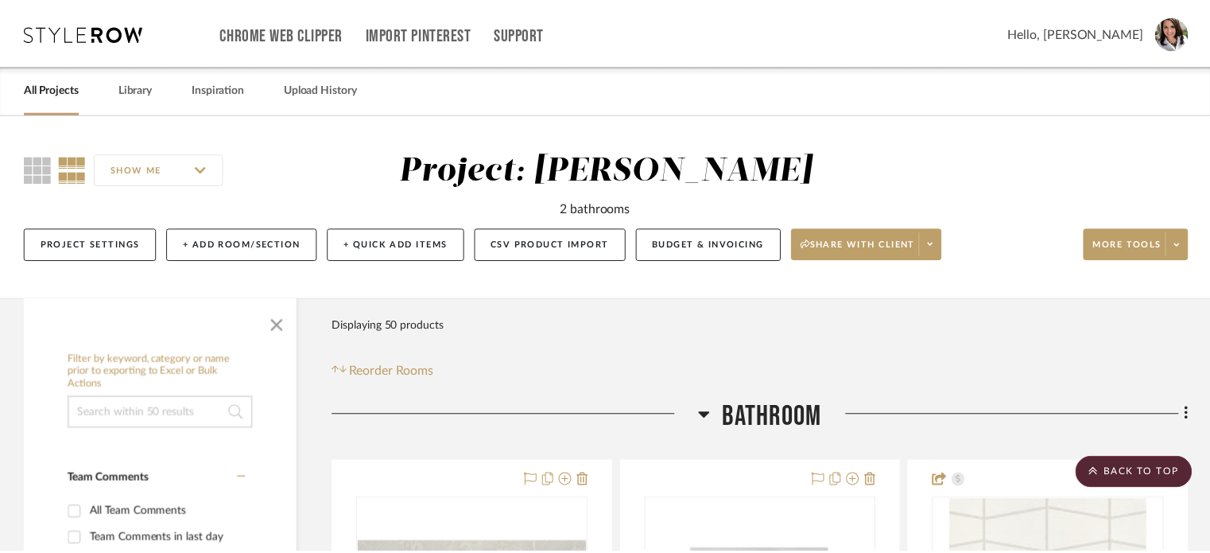
scroll to position [3816, 0]
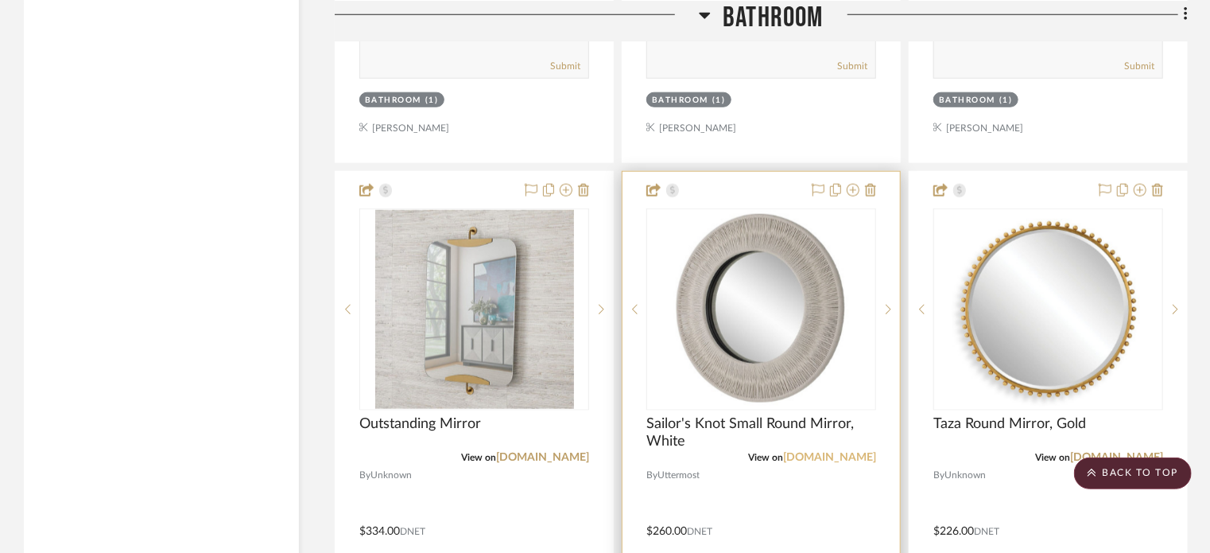
click at [819, 460] on link "[DOMAIN_NAME]" at bounding box center [829, 457] width 93 height 11
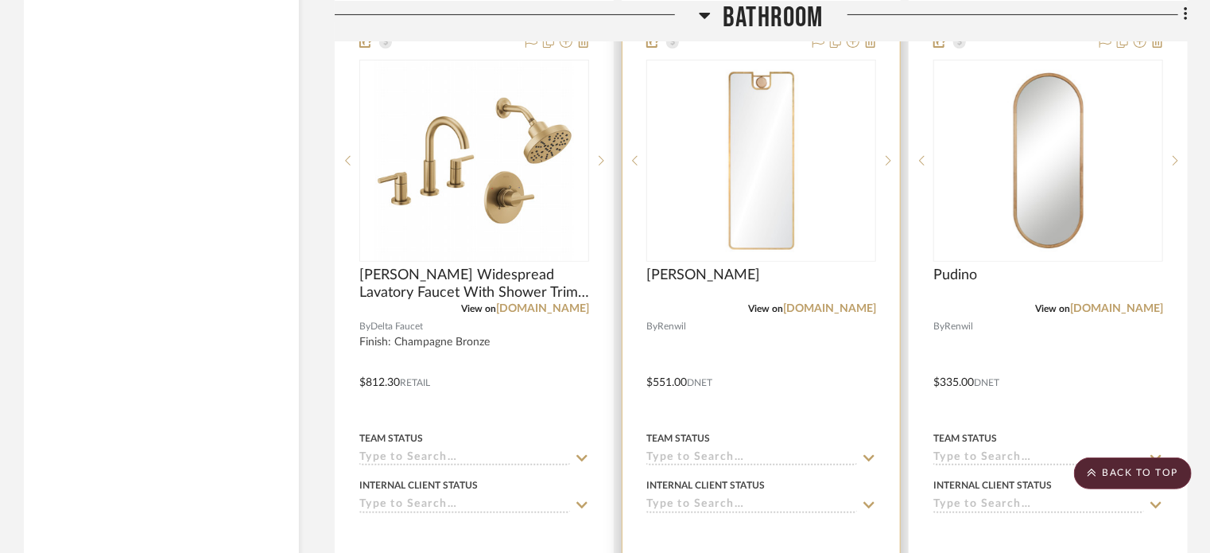
scroll to position [3180, 0]
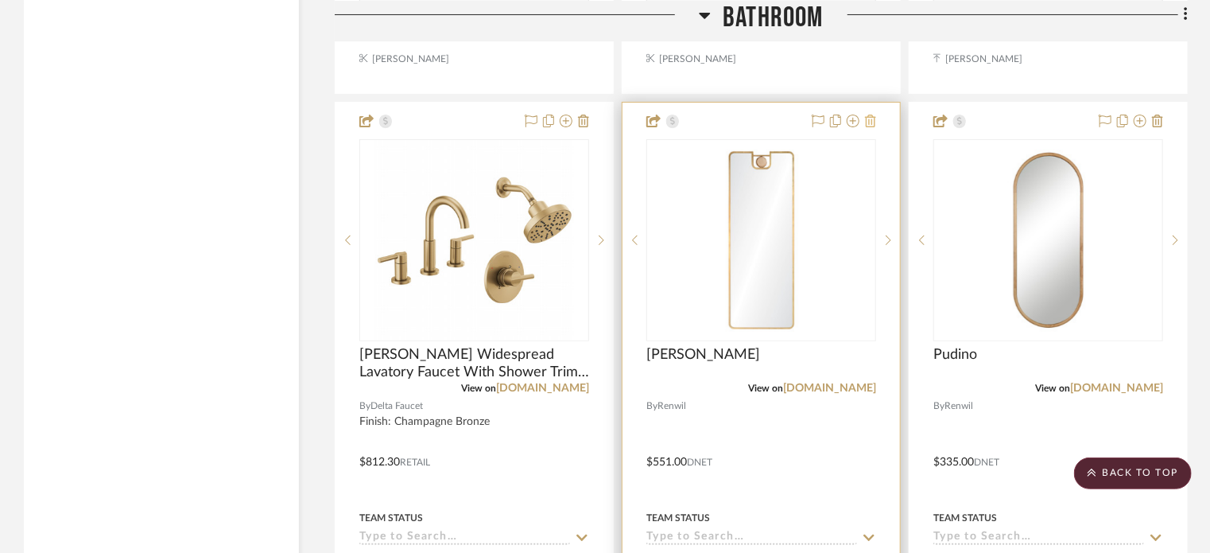
click at [865, 123] on icon at bounding box center [870, 120] width 11 height 13
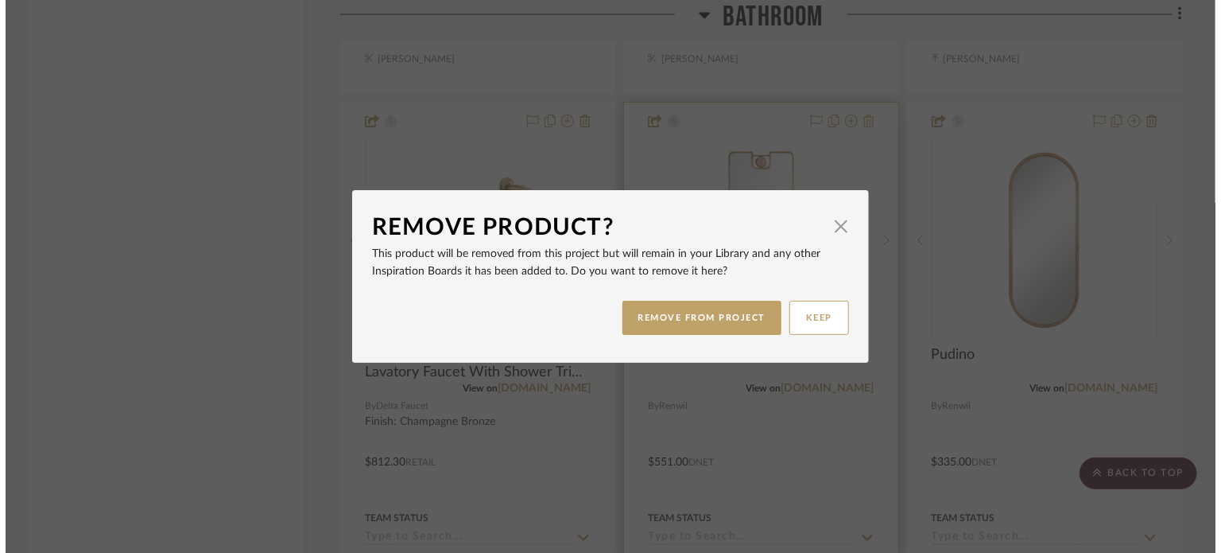
scroll to position [0, 0]
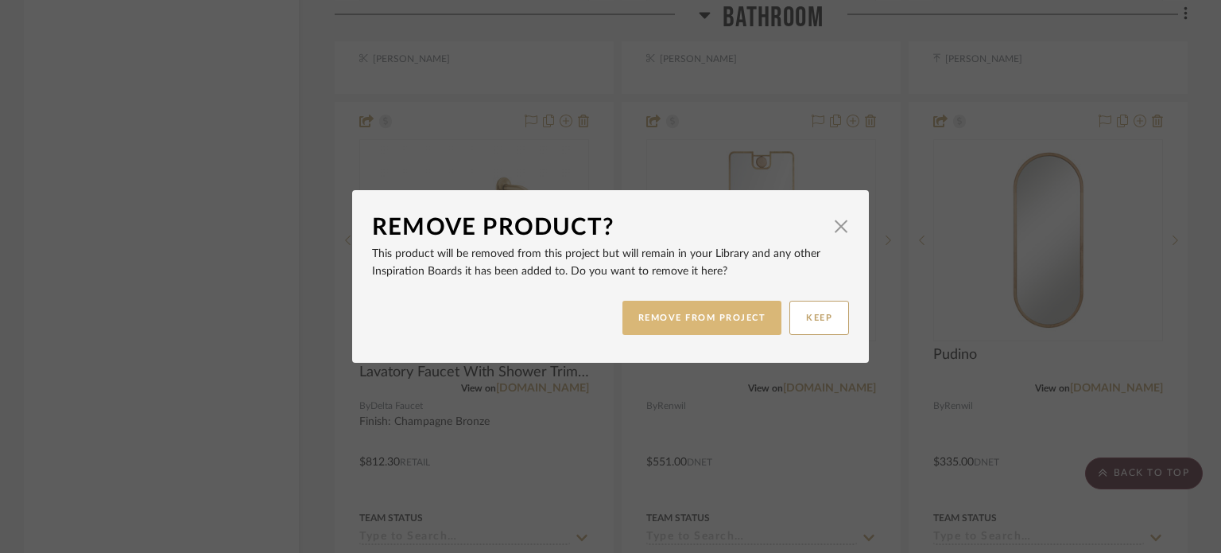
click at [702, 320] on button "REMOVE FROM PROJECT" at bounding box center [702, 318] width 160 height 34
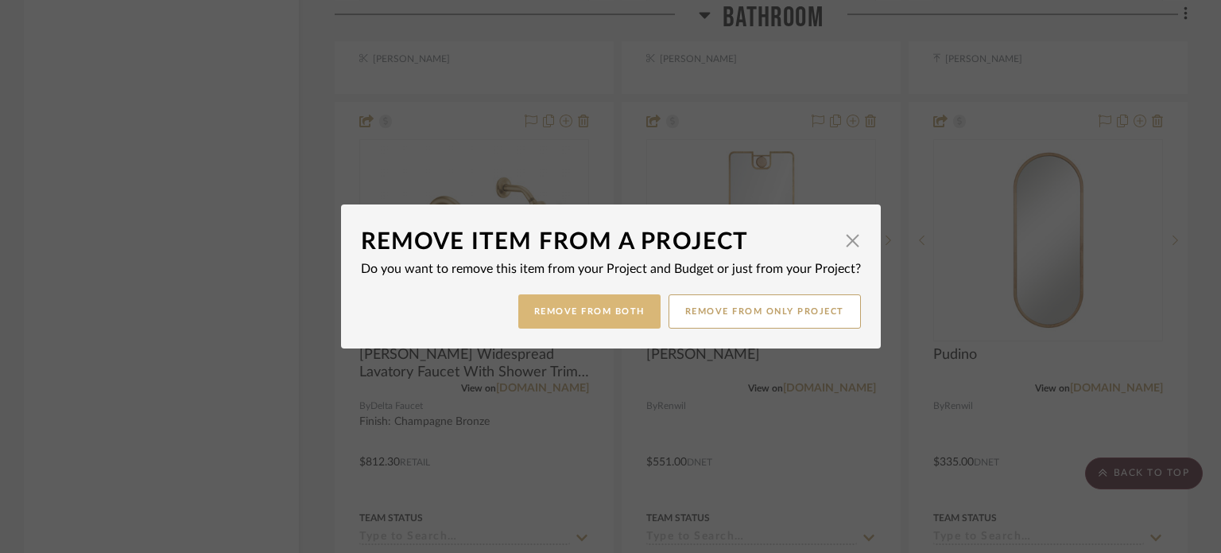
click at [604, 304] on button "Remove from Both" at bounding box center [589, 311] width 142 height 34
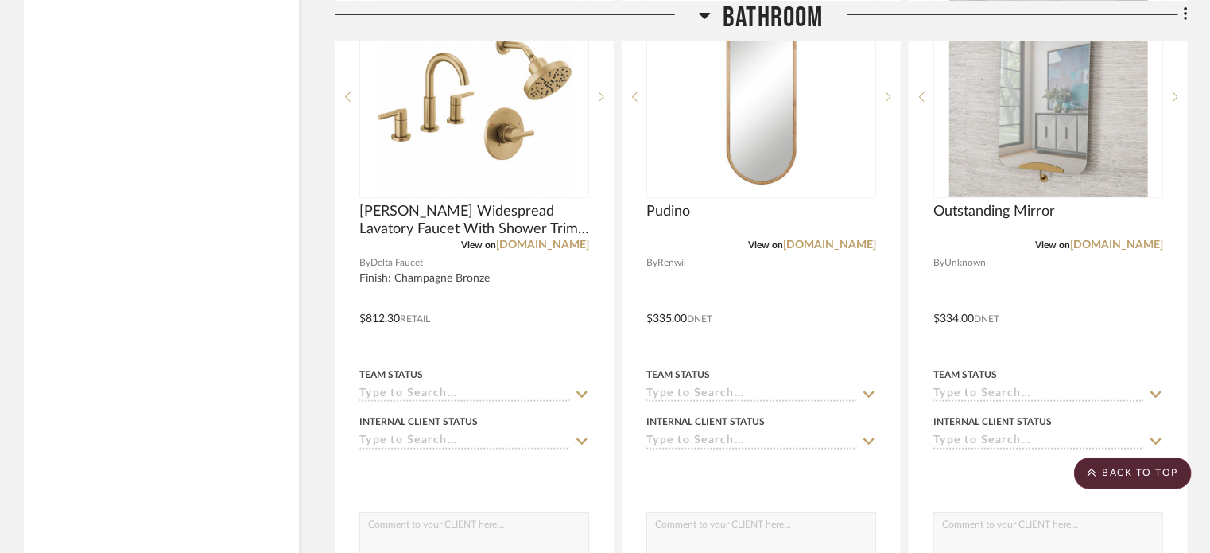
scroll to position [3212, 0]
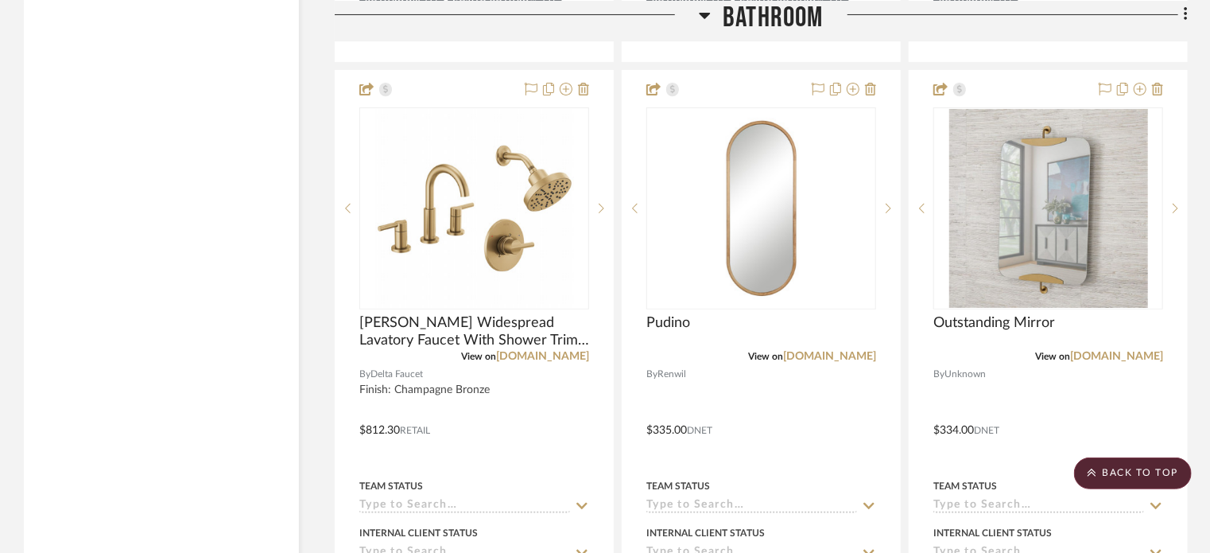
click at [708, 11] on icon at bounding box center [705, 14] width 12 height 19
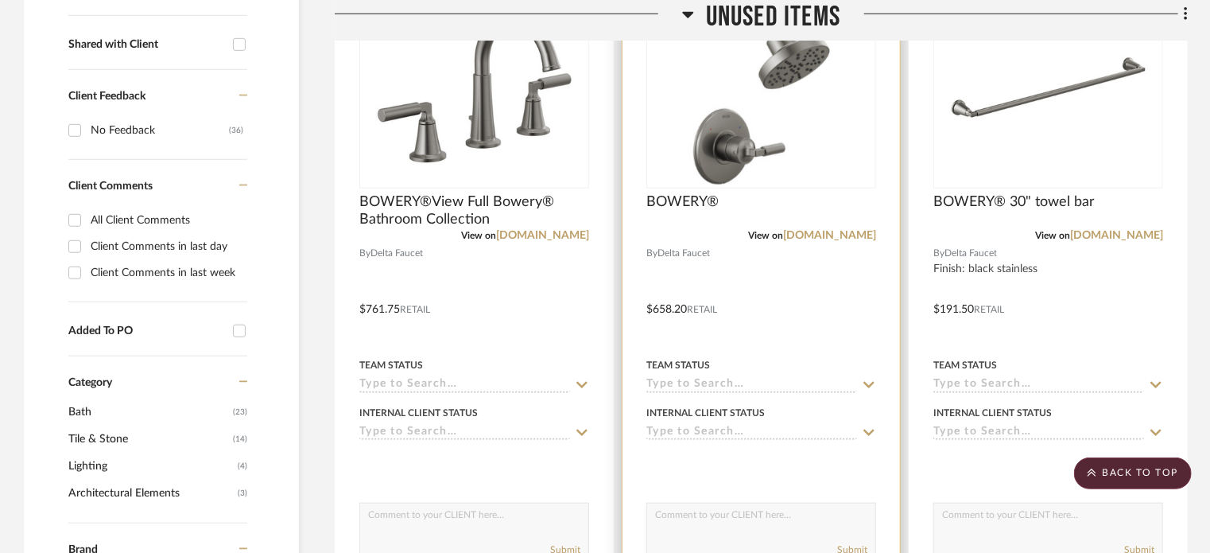
scroll to position [522, 0]
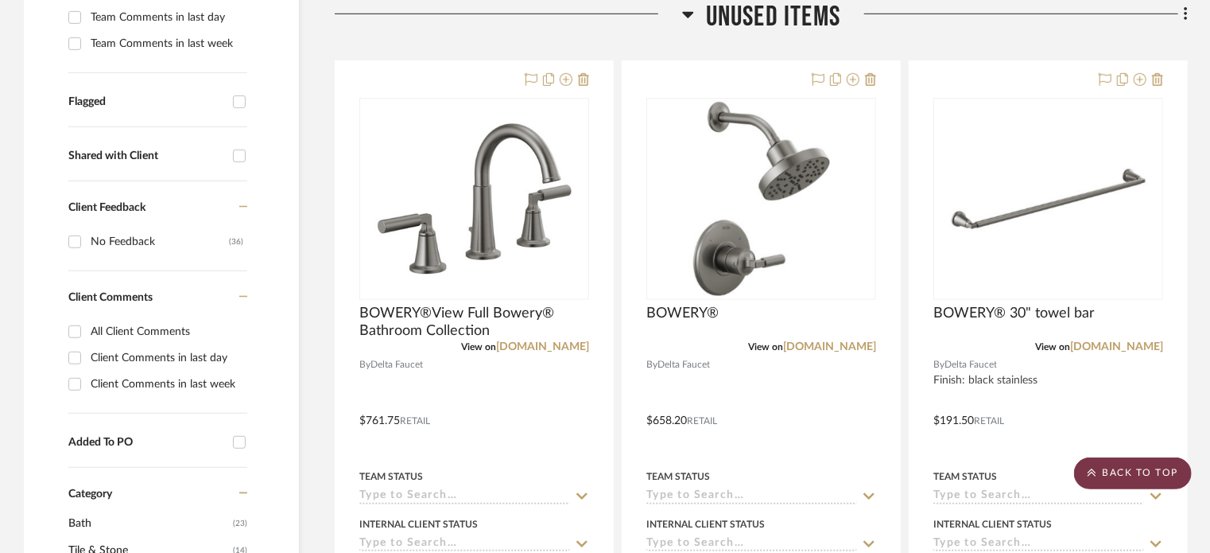
click at [1112, 477] on scroll-to-top-button "BACK TO TOP" at bounding box center [1133, 473] width 118 height 32
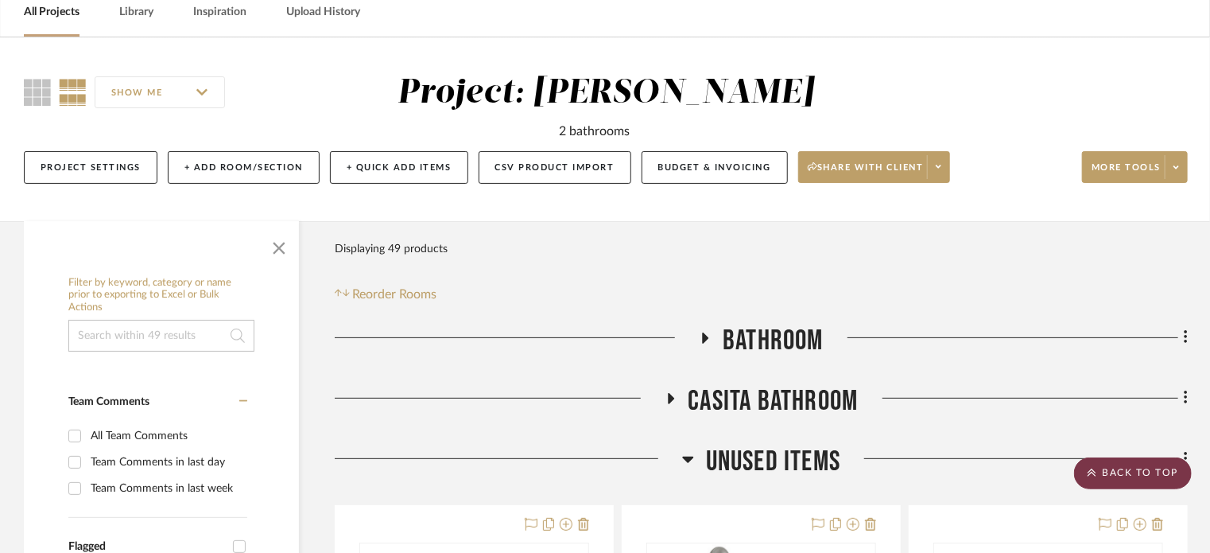
scroll to position [0, 0]
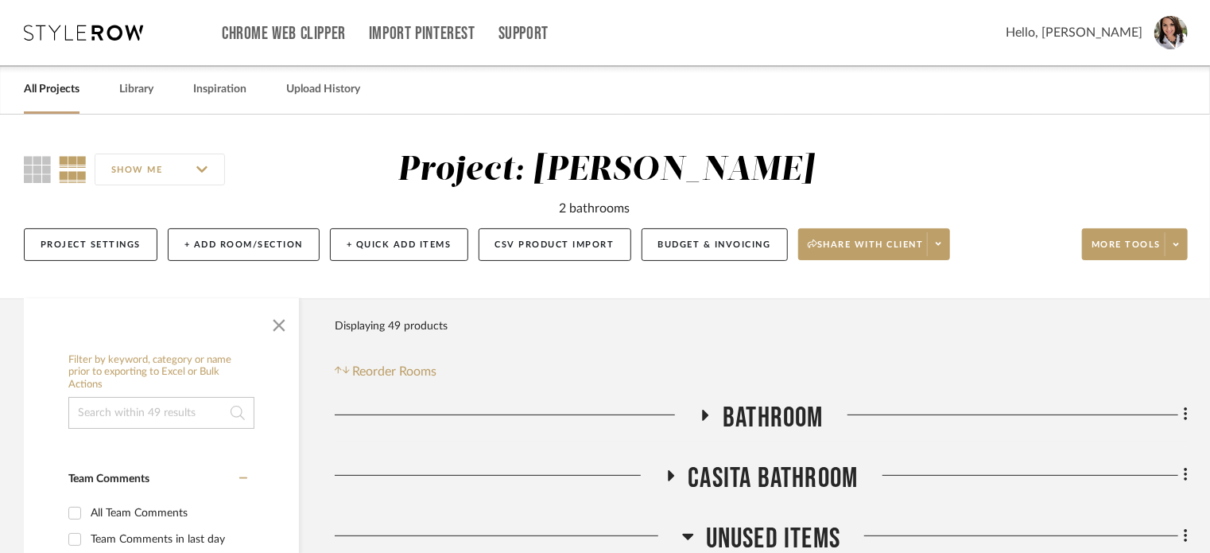
click at [672, 477] on icon at bounding box center [670, 475] width 19 height 12
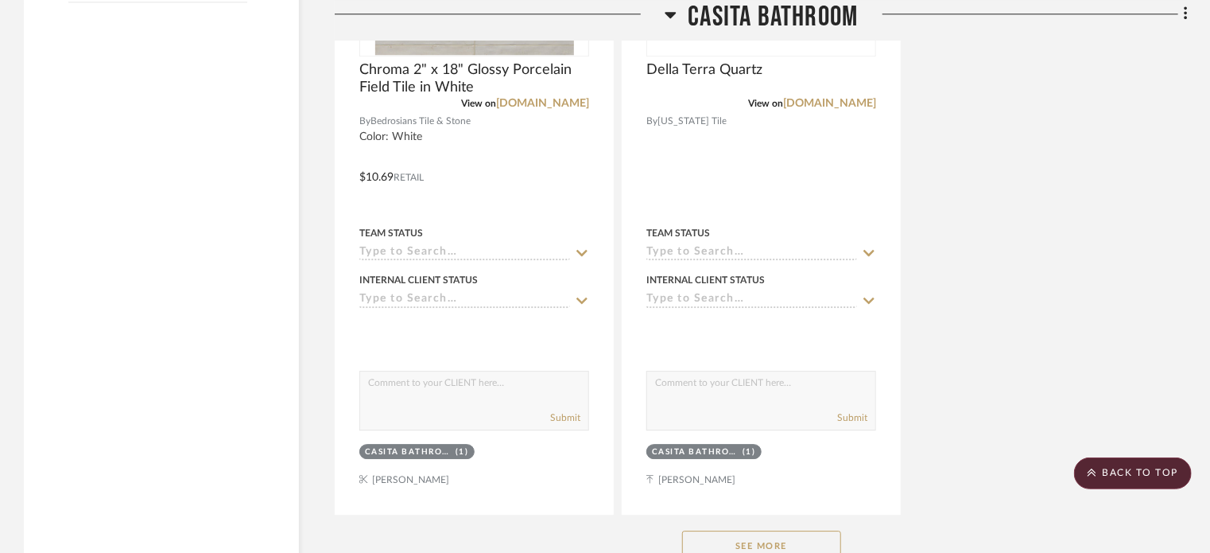
scroll to position [2385, 0]
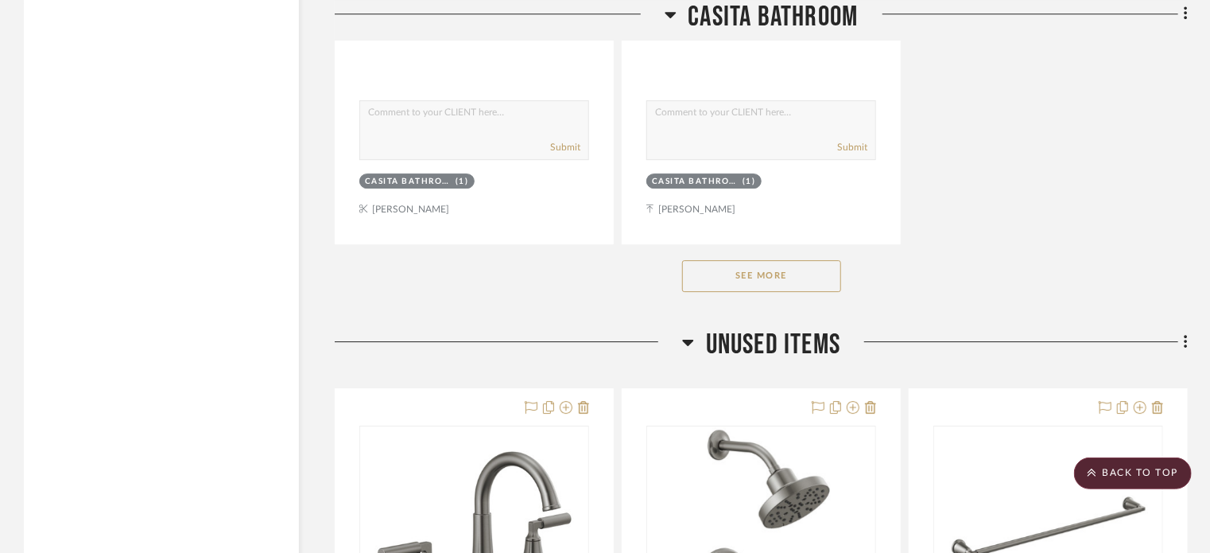
click at [788, 282] on button "See More" at bounding box center [761, 276] width 159 height 32
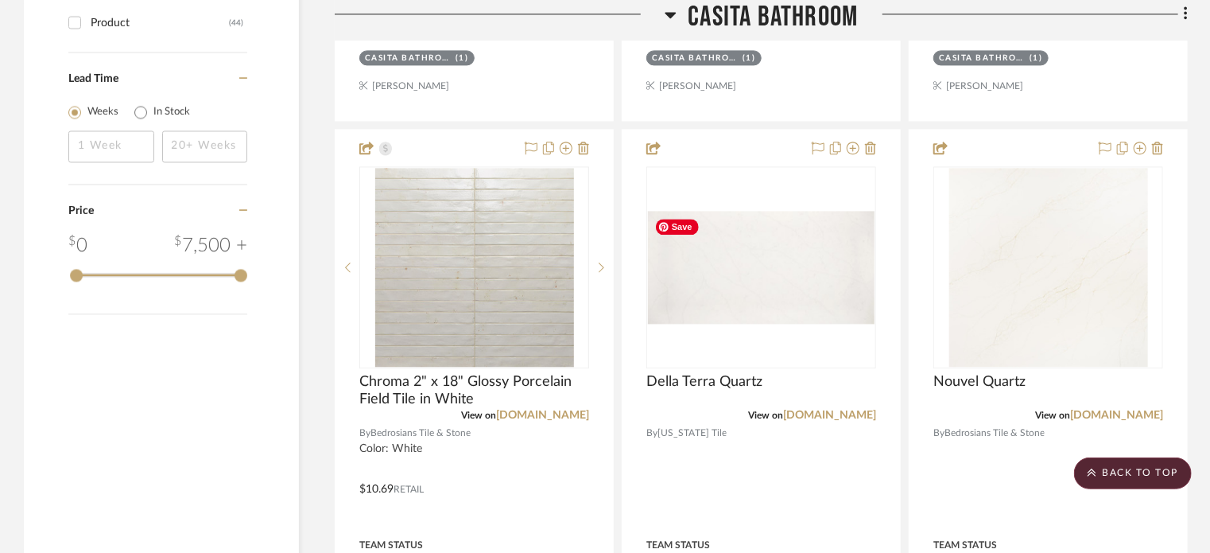
scroll to position [1828, 0]
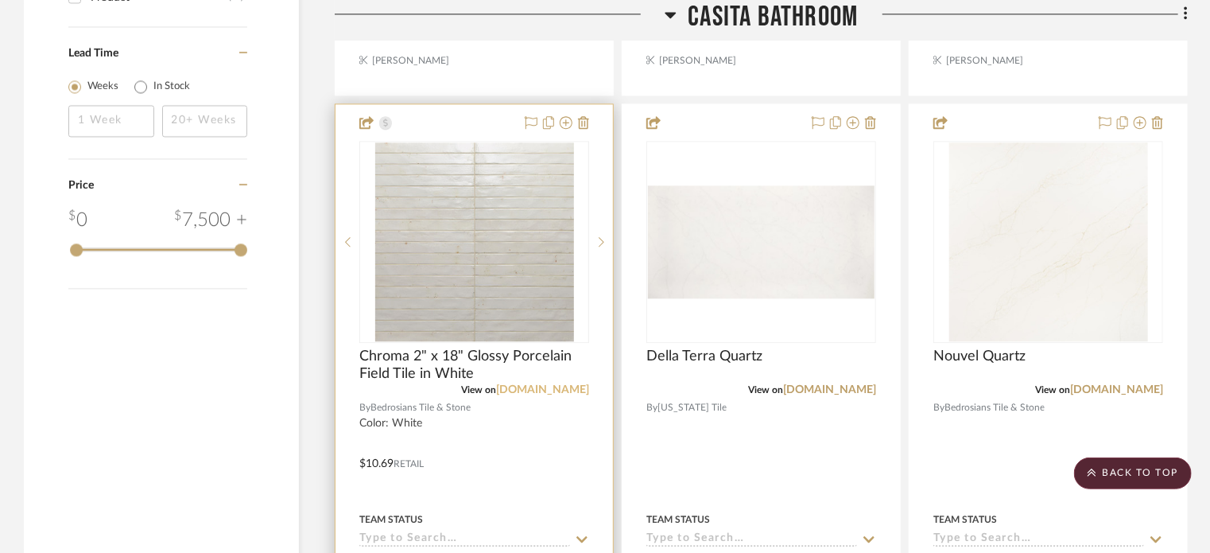
click at [545, 393] on link "[DOMAIN_NAME]" at bounding box center [542, 389] width 93 height 11
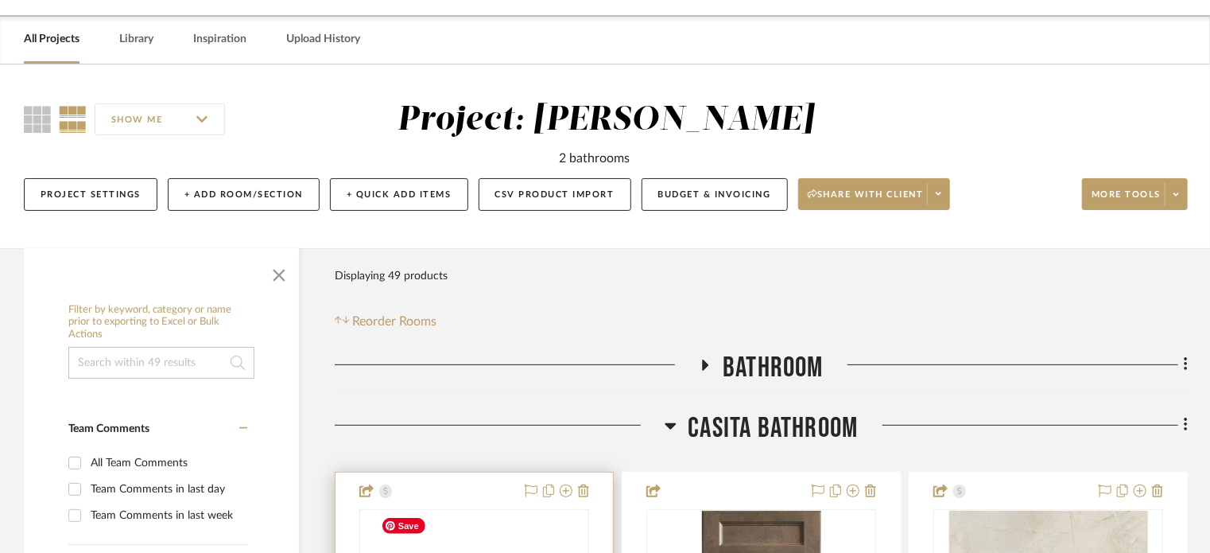
scroll to position [0, 0]
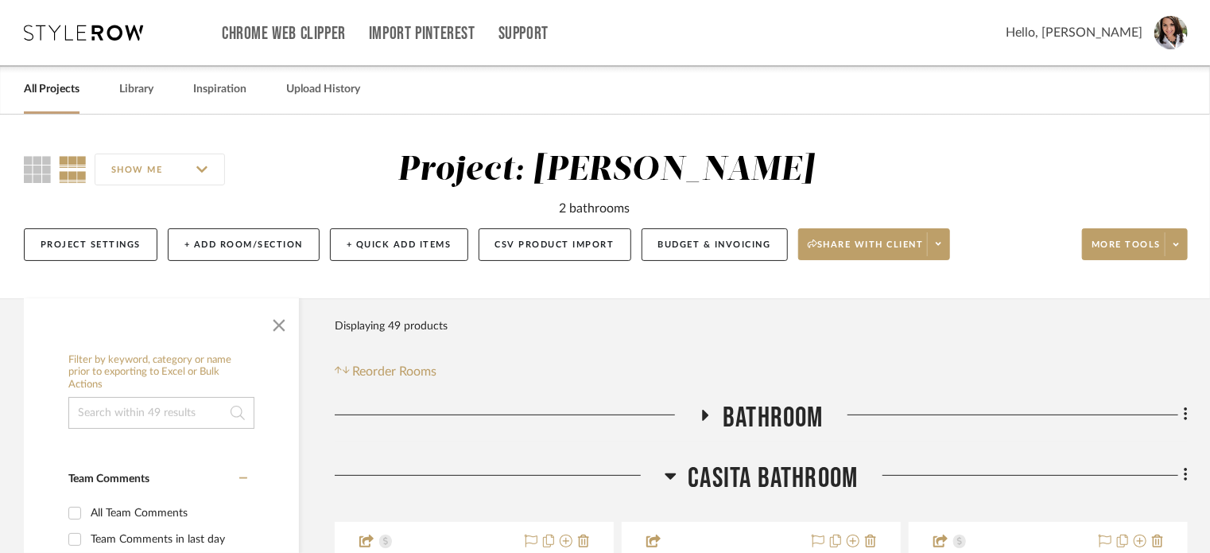
click at [706, 410] on icon at bounding box center [705, 415] width 19 height 12
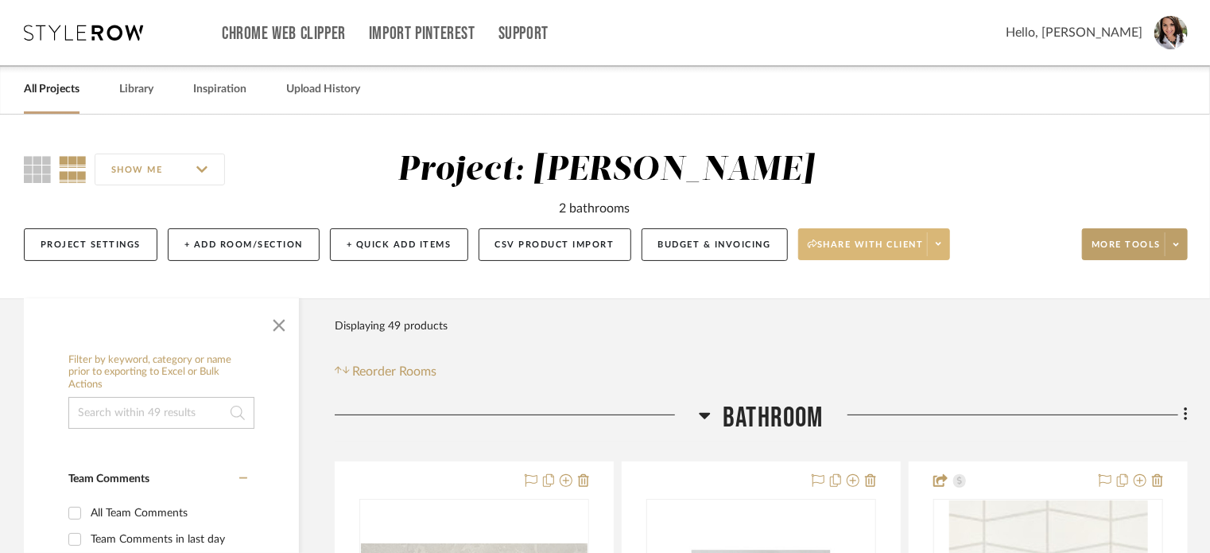
click at [937, 248] on span at bounding box center [938, 244] width 22 height 24
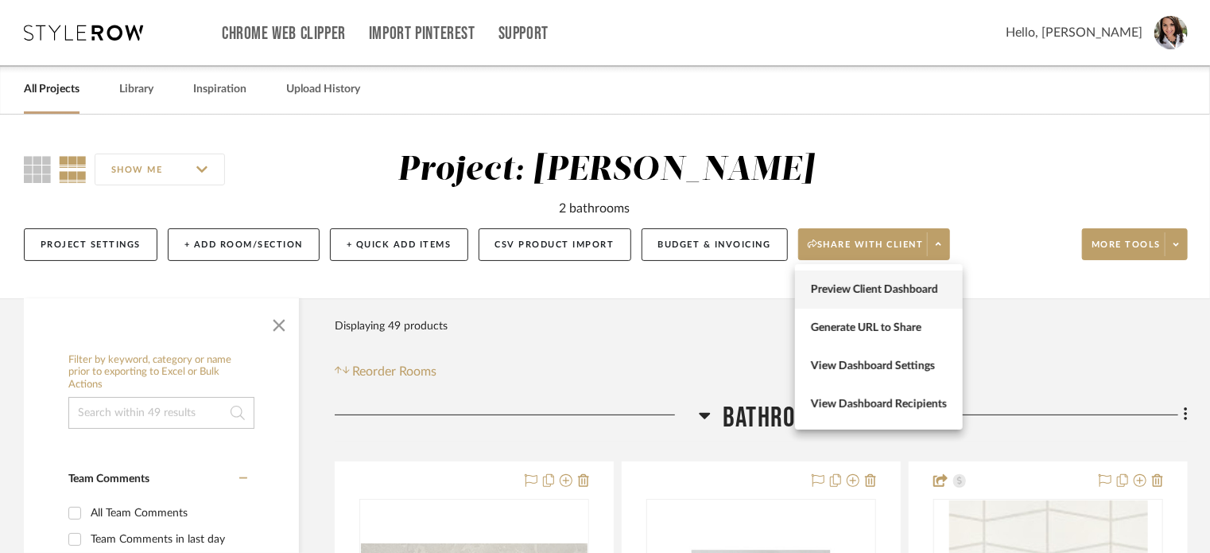
click at [877, 293] on span "Preview Client Dashboard" at bounding box center [879, 290] width 136 height 14
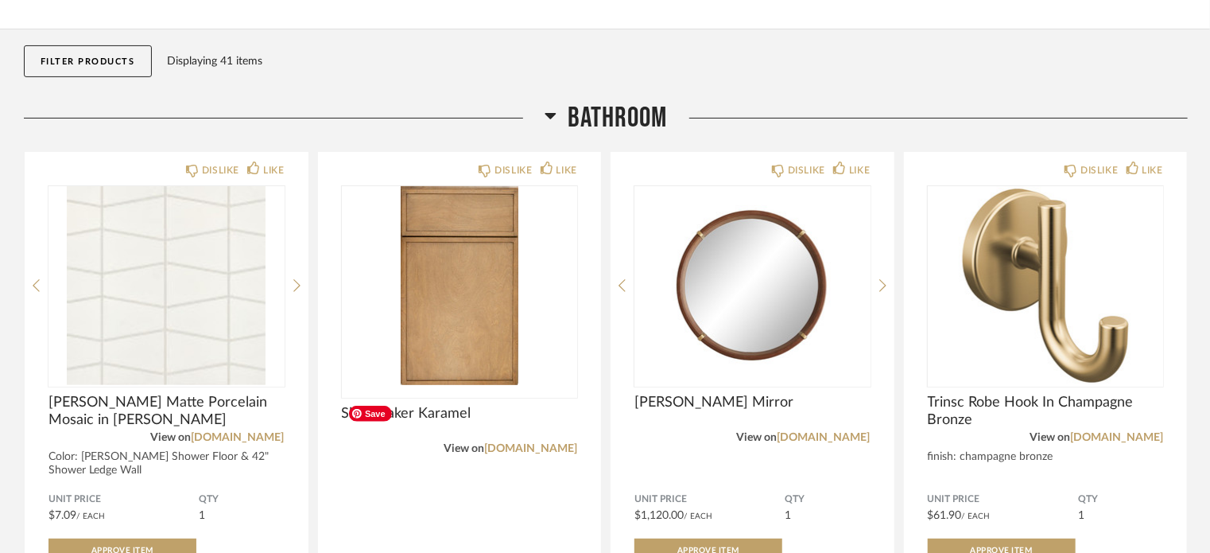
scroll to position [238, 0]
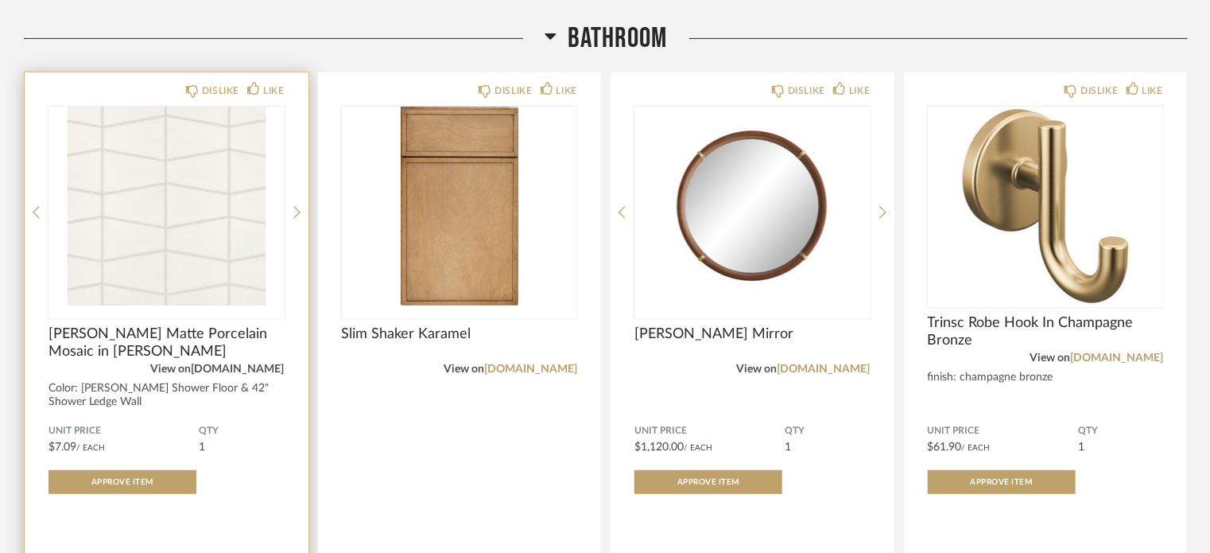
click at [252, 368] on link "[DOMAIN_NAME]" at bounding box center [238, 368] width 93 height 11
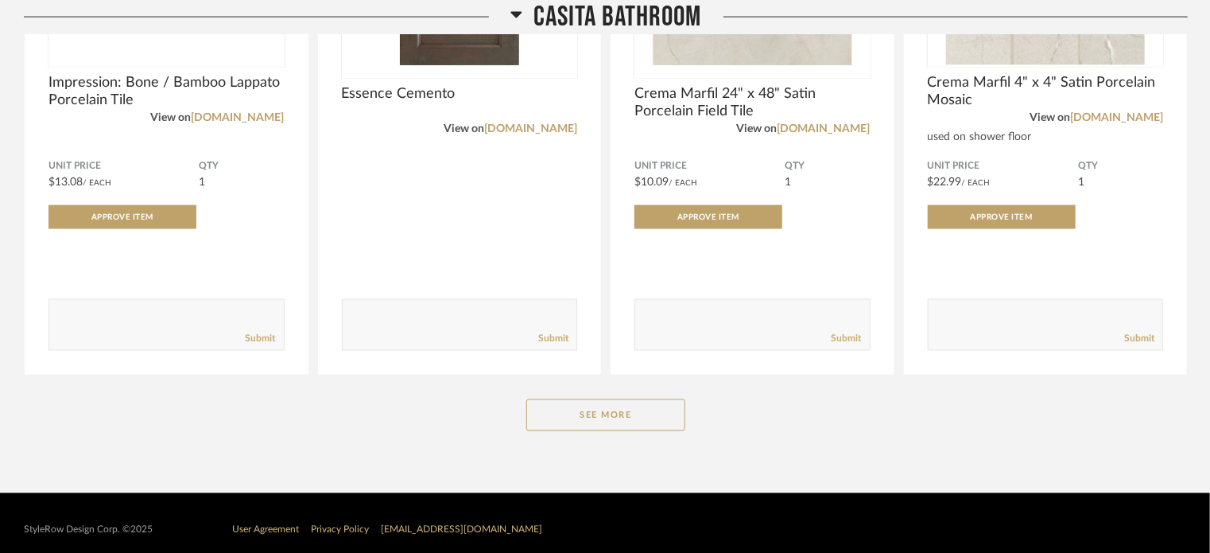
scroll to position [1196, 0]
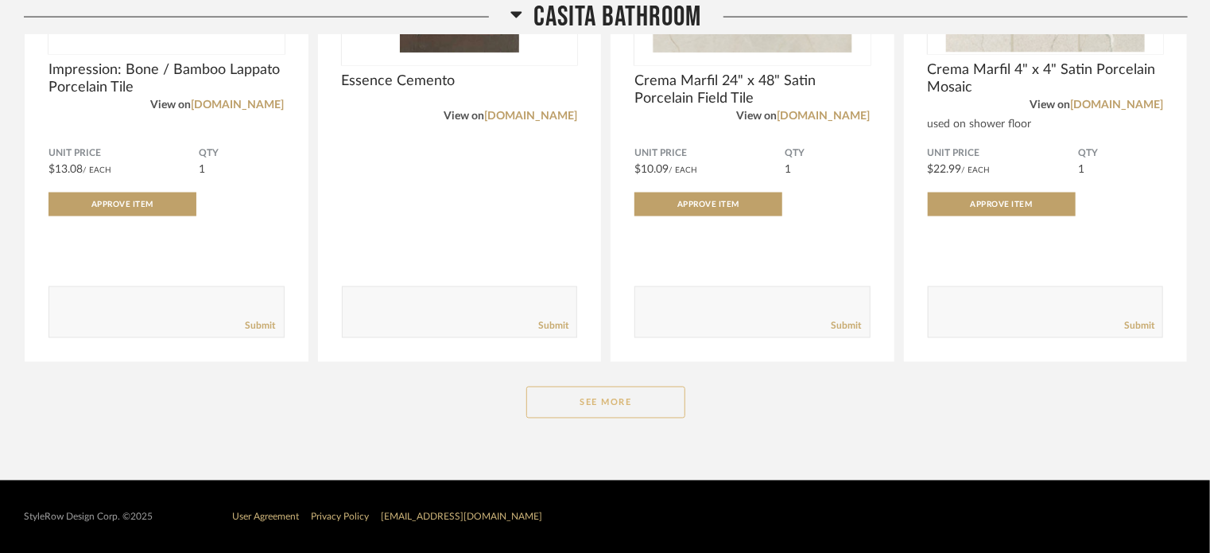
click at [611, 394] on button "See More" at bounding box center [605, 402] width 159 height 32
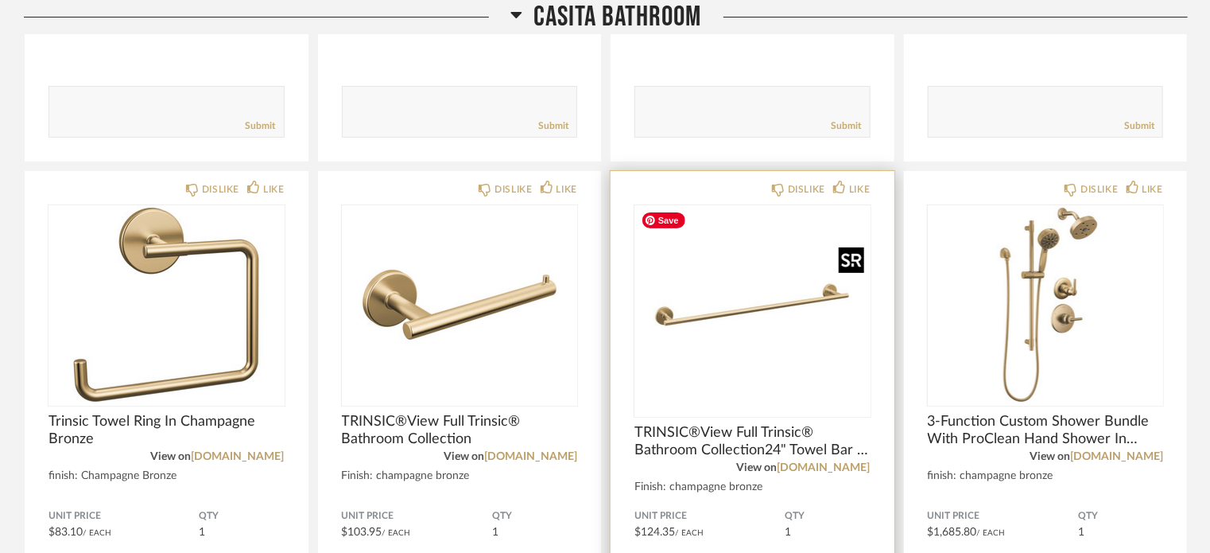
scroll to position [3387, 0]
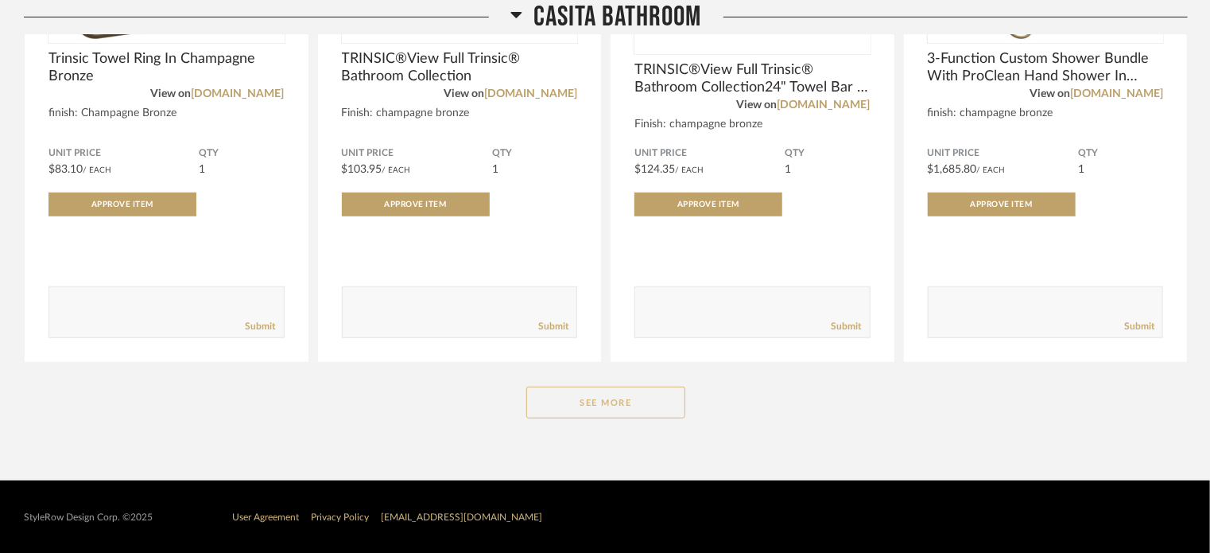
click at [661, 400] on button "See More" at bounding box center [605, 402] width 159 height 32
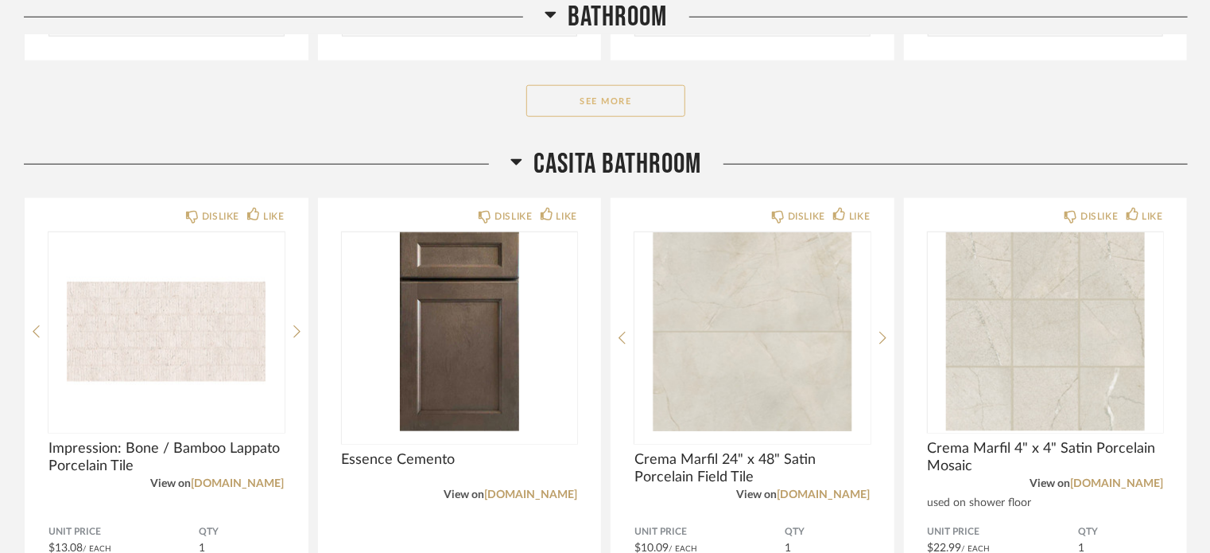
scroll to position [715, 0]
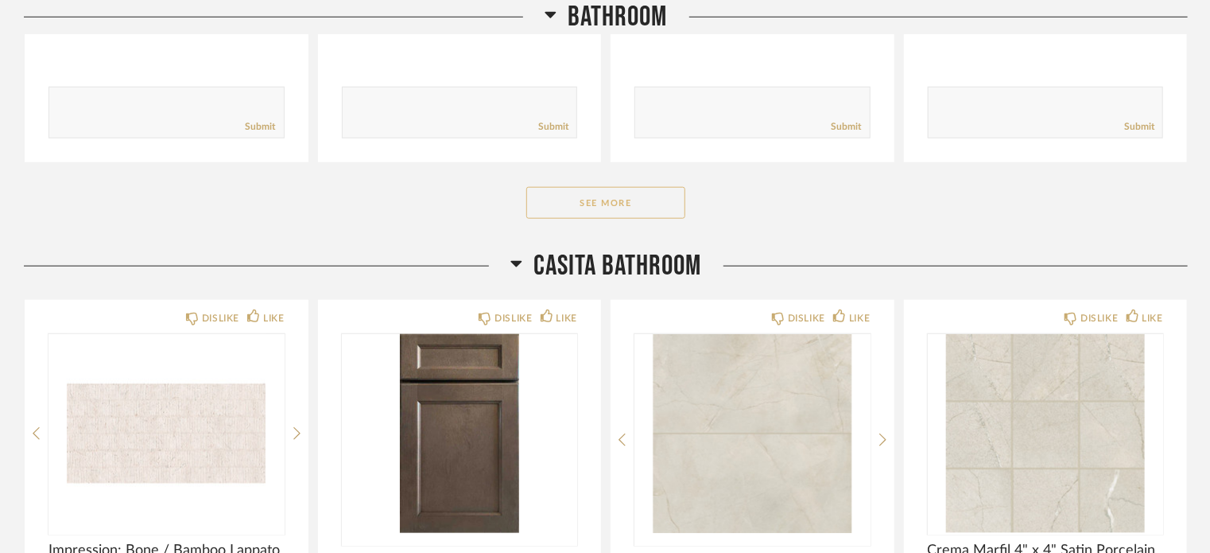
click at [595, 201] on button "See More" at bounding box center [605, 203] width 159 height 32
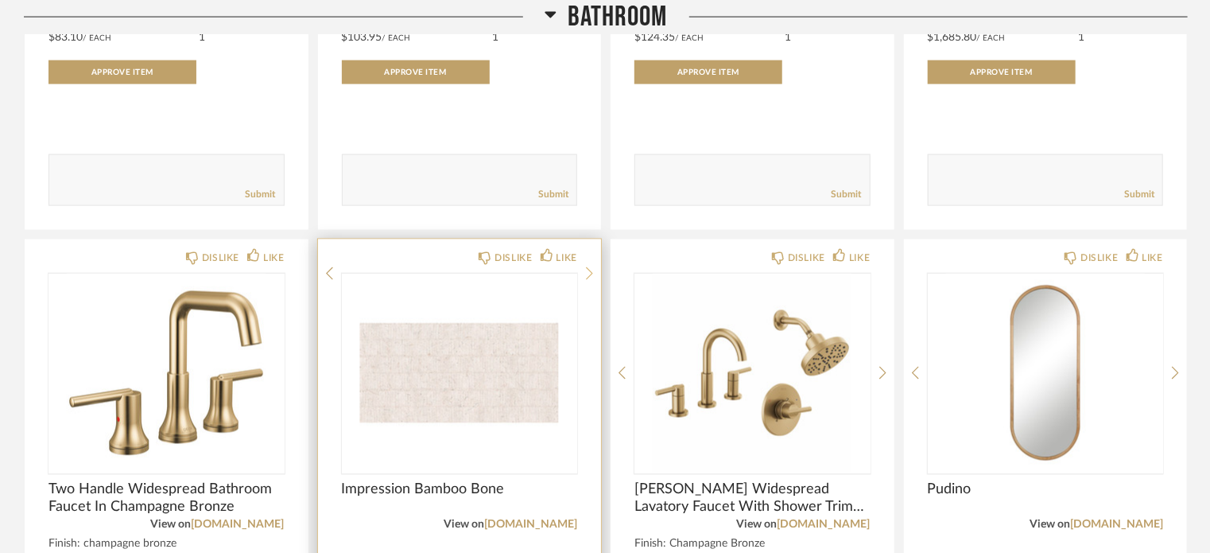
scroll to position [1431, 0]
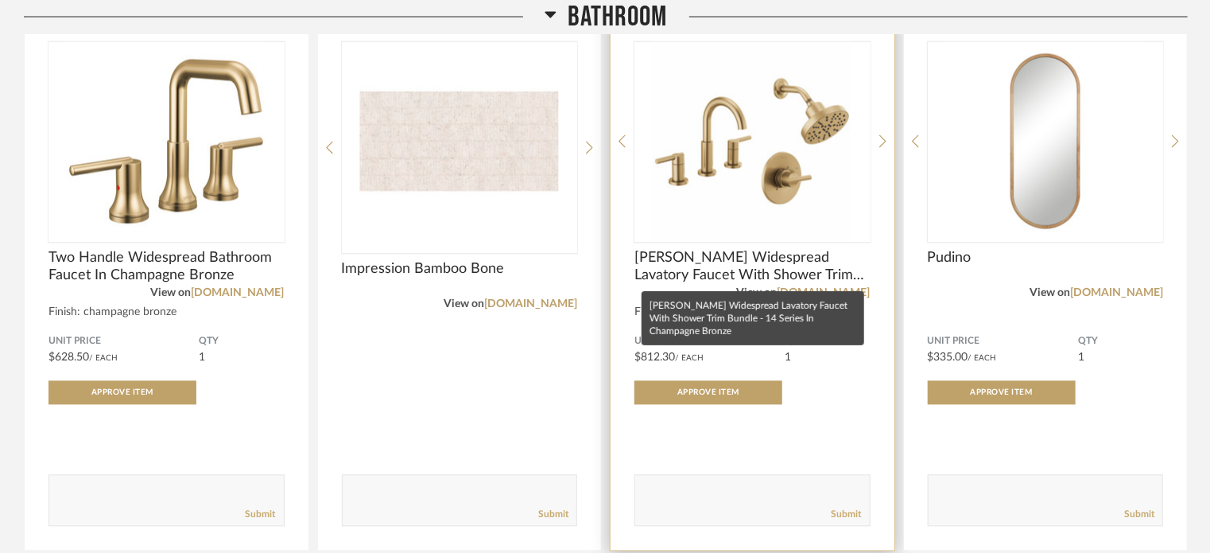
click at [826, 274] on span "[PERSON_NAME] Widespread Lavatory Faucet With Shower Trim Bundle - 14 Series In…" at bounding box center [752, 267] width 236 height 35
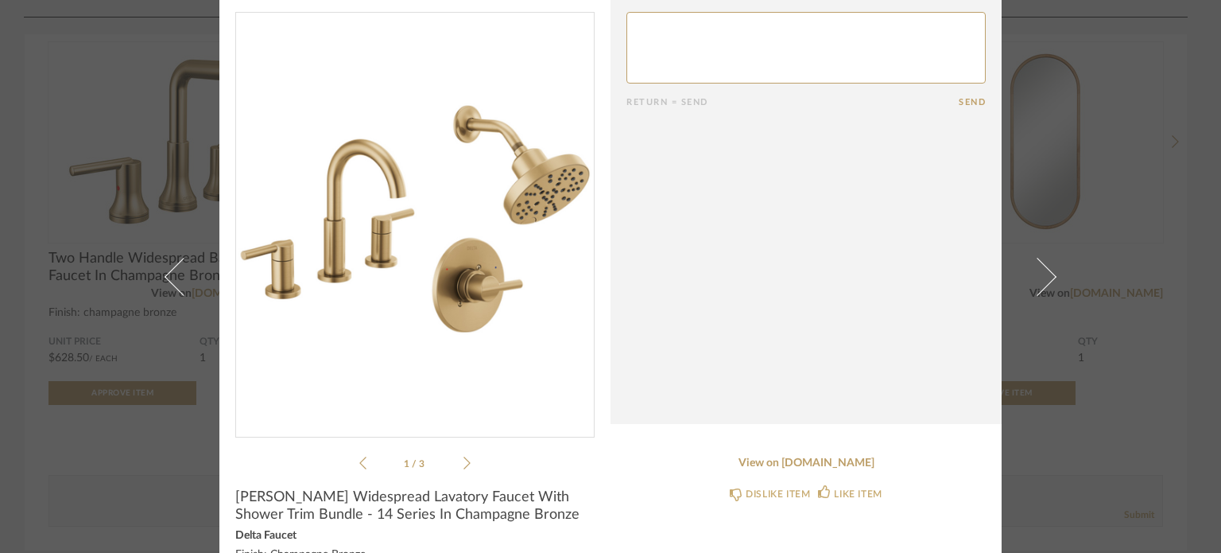
scroll to position [0, 0]
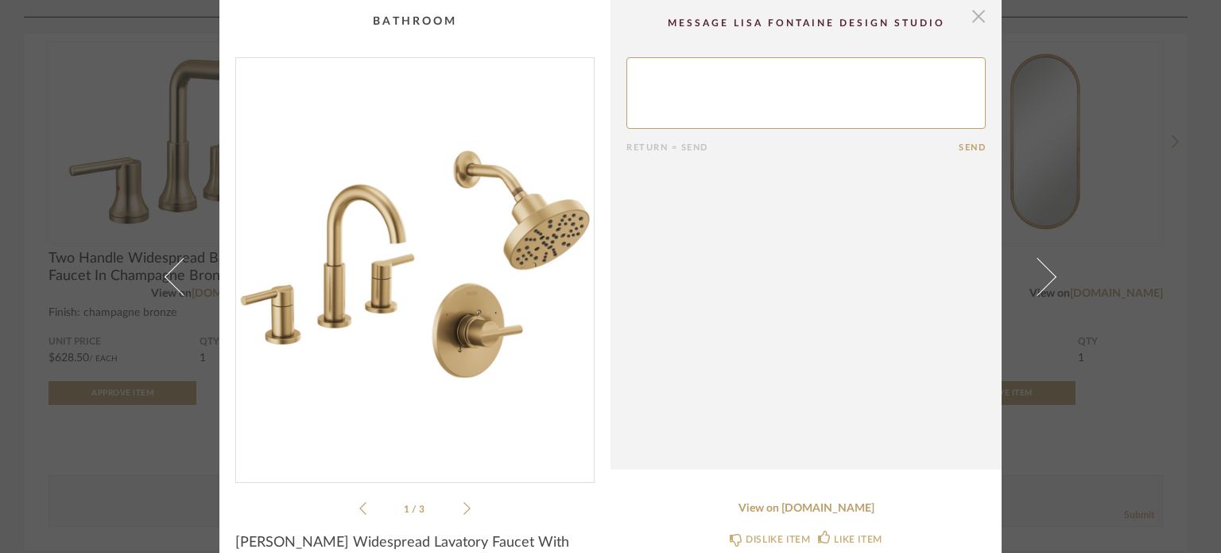
click at [972, 18] on span "button" at bounding box center [979, 16] width 32 height 32
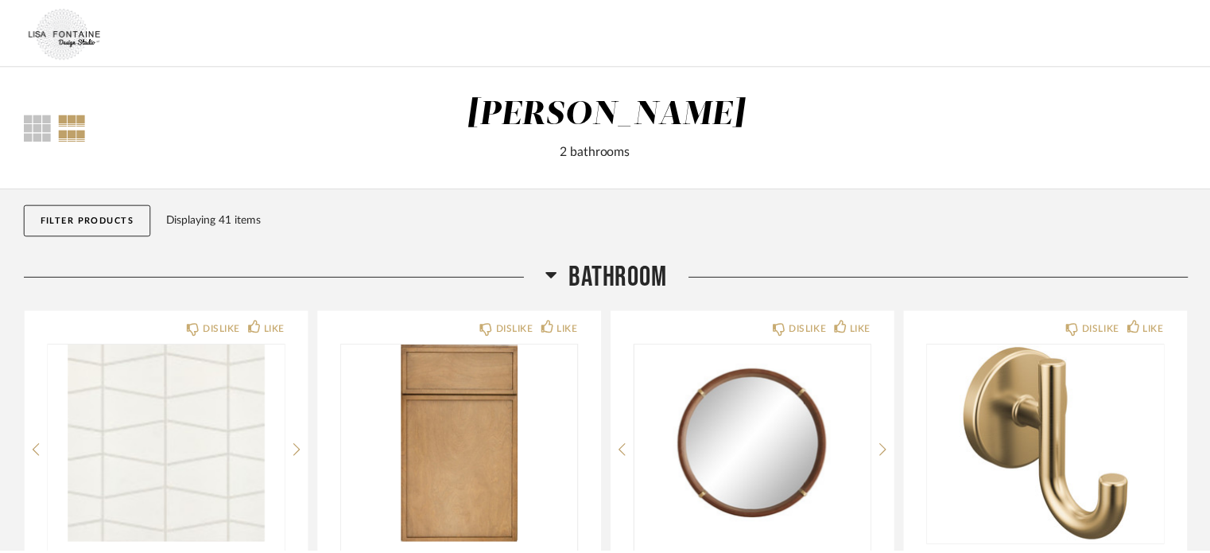
scroll to position [1431, 0]
